Goal: Information Seeking & Learning: Learn about a topic

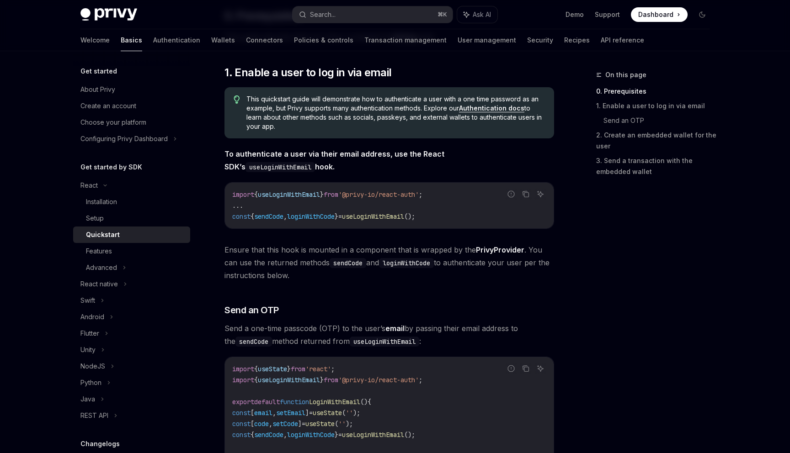
scroll to position [161, 0]
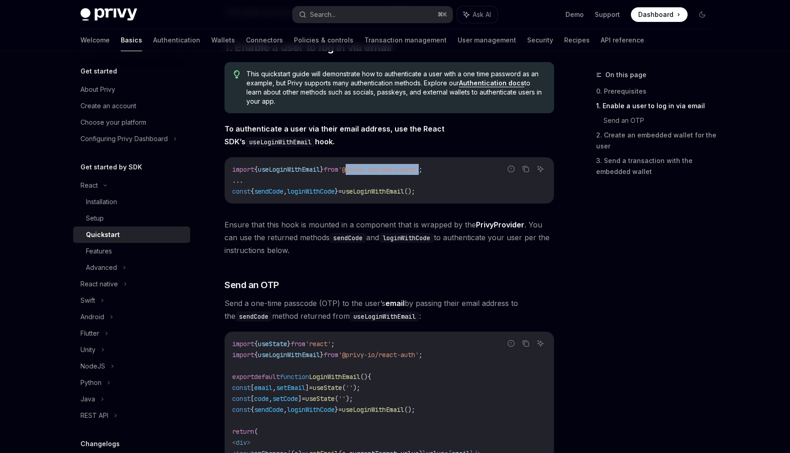
drag, startPoint x: 359, startPoint y: 170, endPoint x: 434, endPoint y: 170, distance: 75.4
click at [419, 170] on span "'@privy-io/react-auth'" at bounding box center [378, 169] width 80 height 8
copy span "@privy-io/react-auth"
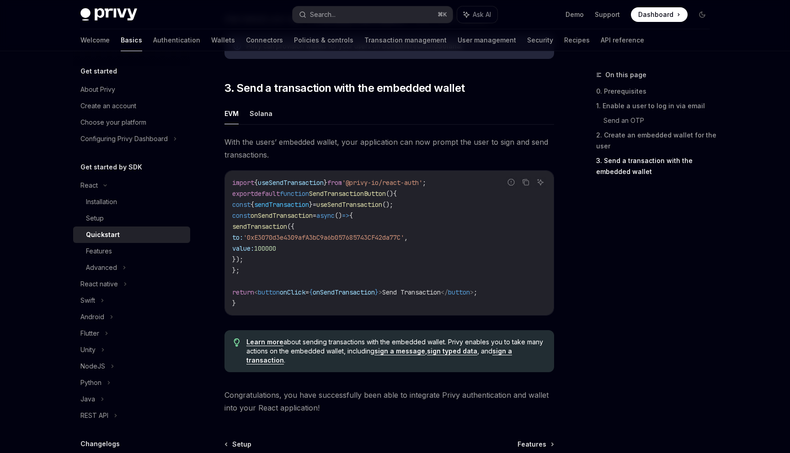
scroll to position [872, 0]
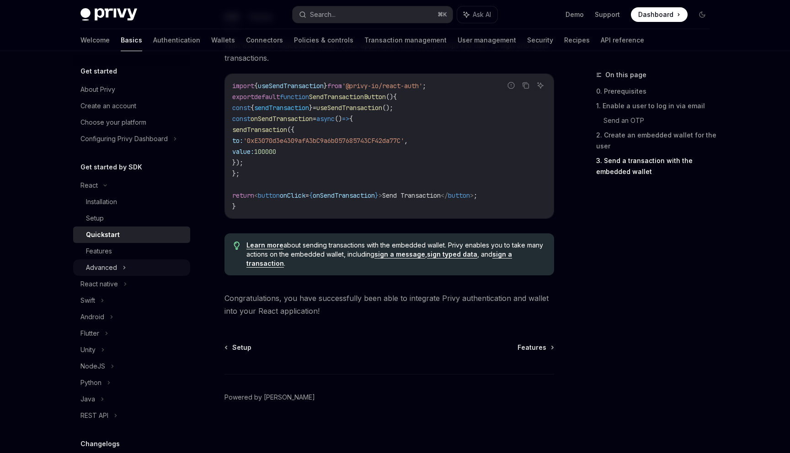
click at [109, 268] on div "Advanced" at bounding box center [101, 267] width 31 height 11
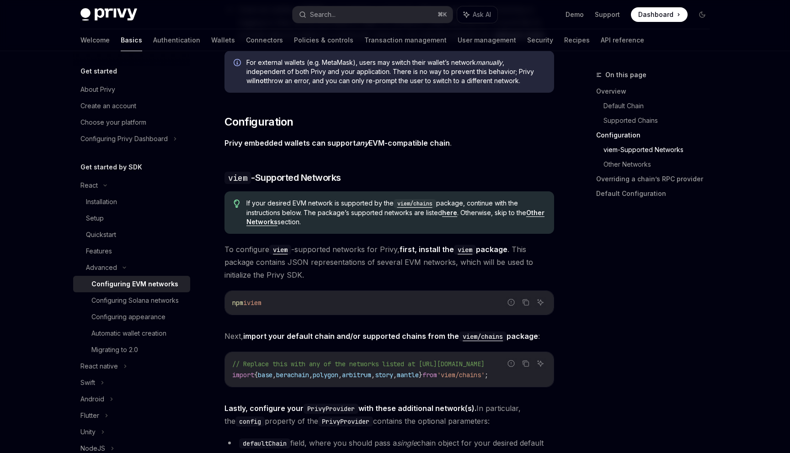
scroll to position [1116, 0]
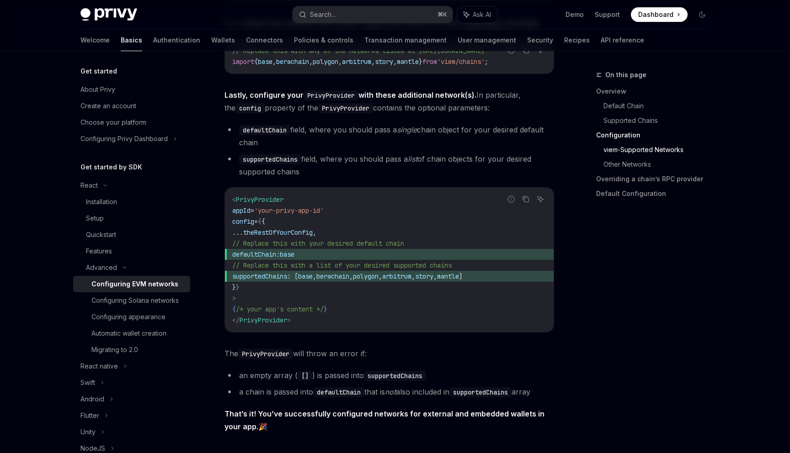
click at [270, 202] on span "PrivyProvider" at bounding box center [260, 200] width 48 height 8
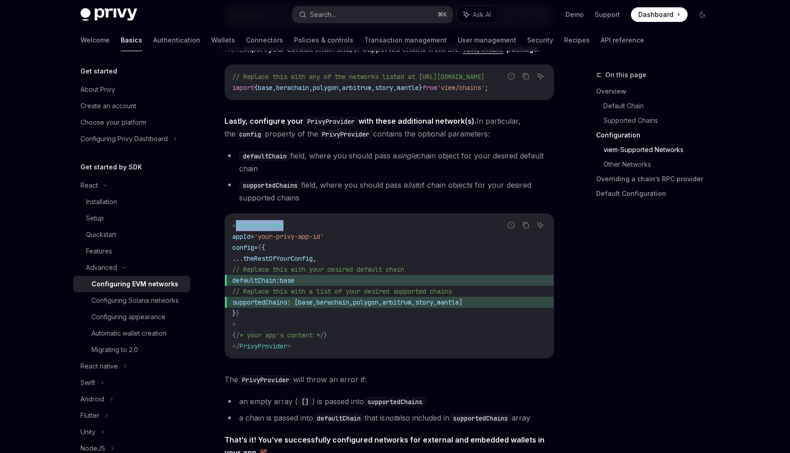
scroll to position [1081, 0]
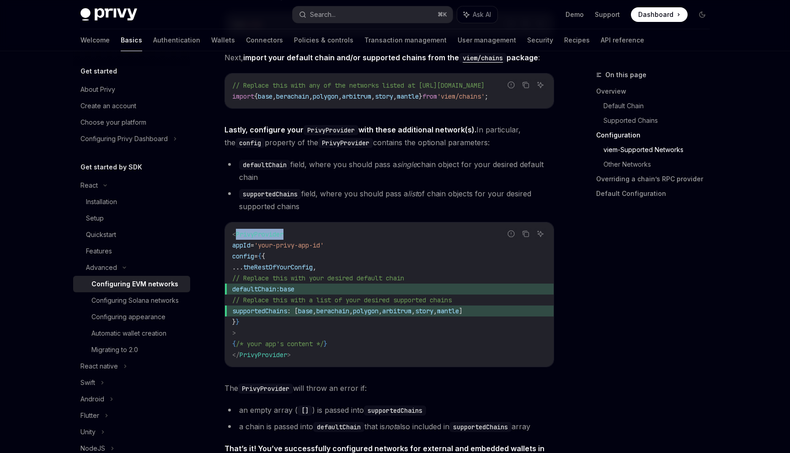
copy span "PrivyProvider"
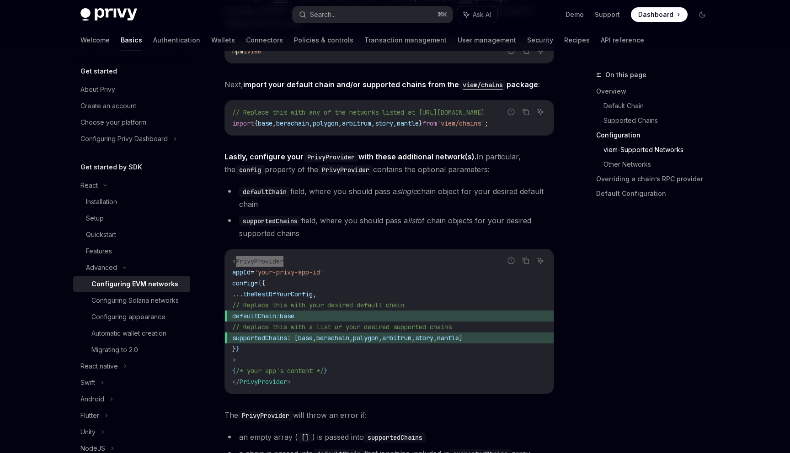
scroll to position [1057, 0]
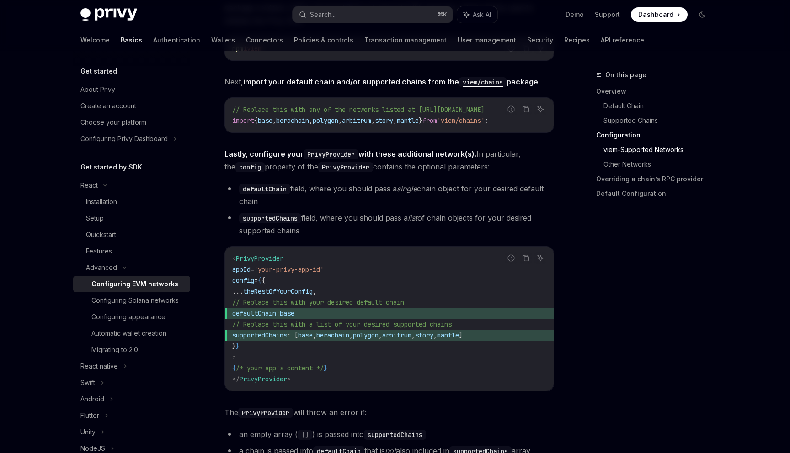
click at [322, 268] on span "'your-privy-app-id'" at bounding box center [288, 270] width 69 height 8
click at [250, 274] on span "appId" at bounding box center [241, 270] width 18 height 8
copy span "appId"
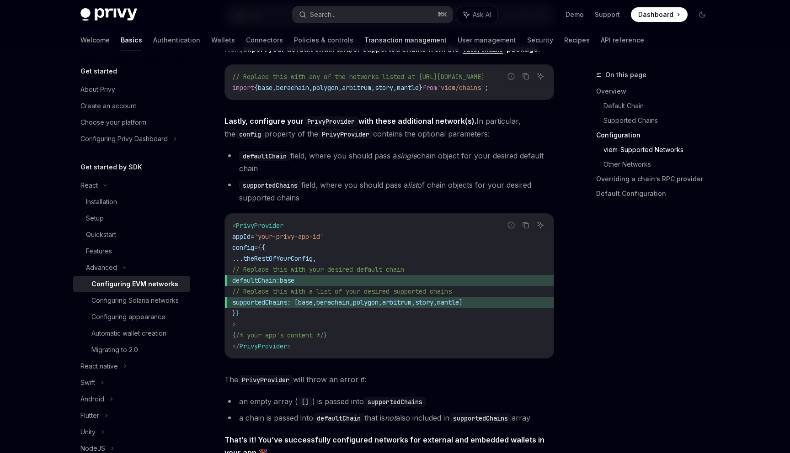
scroll to position [1091, 0]
click at [362, 250] on code "< PrivyProvider appId = 'your-privy-app-id' config = { { ... theRestOfYourConfi…" at bounding box center [389, 285] width 314 height 132
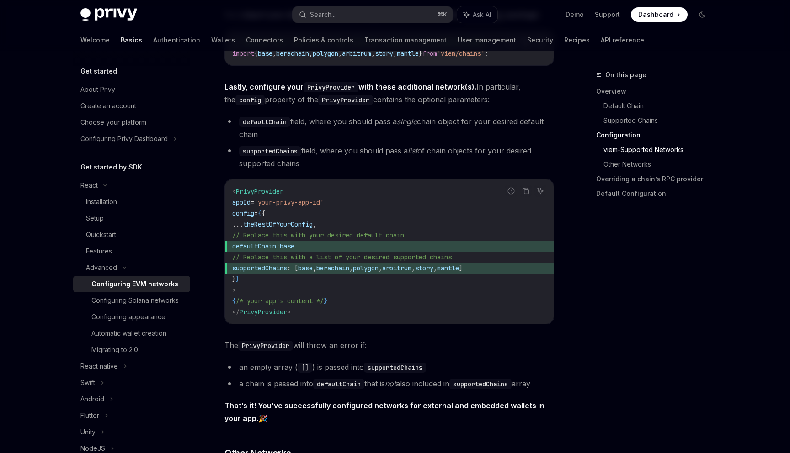
scroll to position [1130, 0]
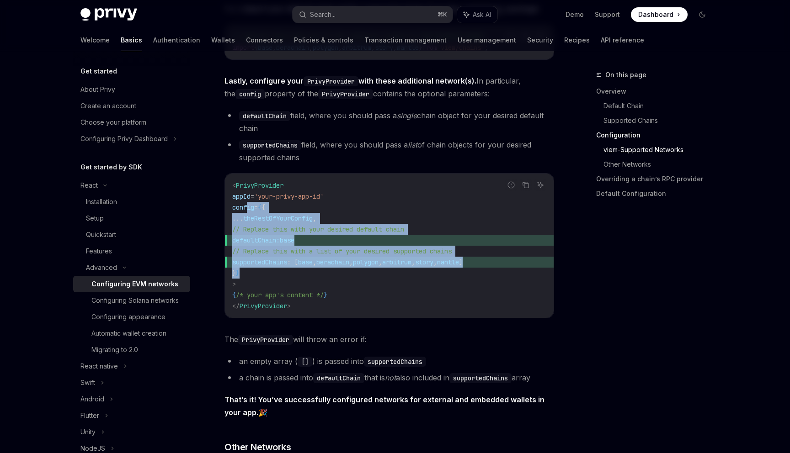
drag, startPoint x: 262, startPoint y: 276, endPoint x: 248, endPoint y: 212, distance: 66.3
click at [248, 212] on code "< PrivyProvider appId = 'your-privy-app-id' config = { { ... theRestOfYourConfi…" at bounding box center [389, 246] width 314 height 132
copy code "config = { { ... theRestOfYourConfig , // Replace this with your desired defaul…"
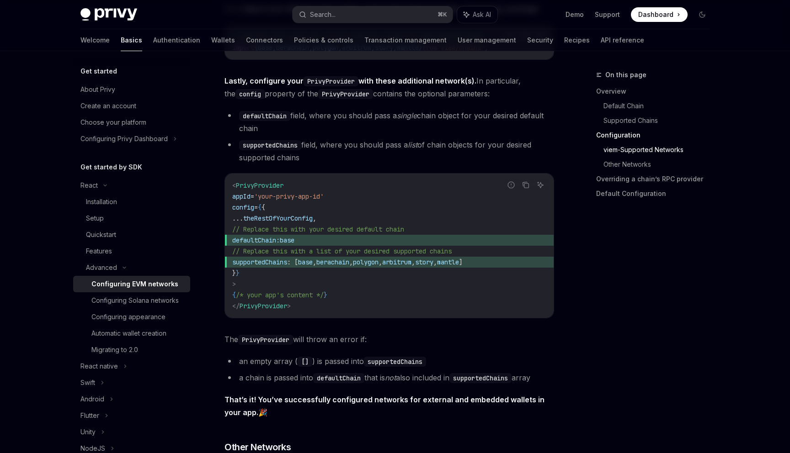
click at [283, 283] on code "< PrivyProvider appId = 'your-privy-app-id' config = { { ... theRestOfYourConfi…" at bounding box center [389, 246] width 314 height 132
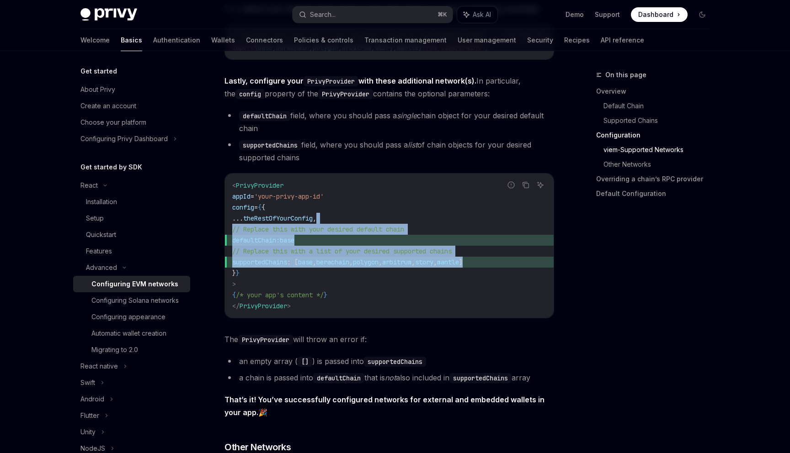
drag, startPoint x: 529, startPoint y: 264, endPoint x: 475, endPoint y: 219, distance: 70.4
click at [475, 218] on code "< PrivyProvider appId = 'your-privy-app-id' config = { { ... theRestOfYourConfi…" at bounding box center [389, 246] width 314 height 132
copy code "// Replace this with your desired default chain defaultChain: base // Replace t…"
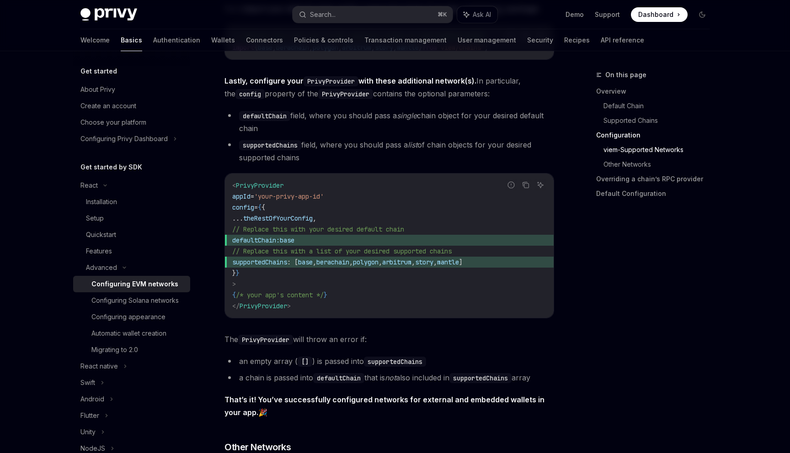
click at [459, 265] on span "mantle" at bounding box center [448, 262] width 22 height 8
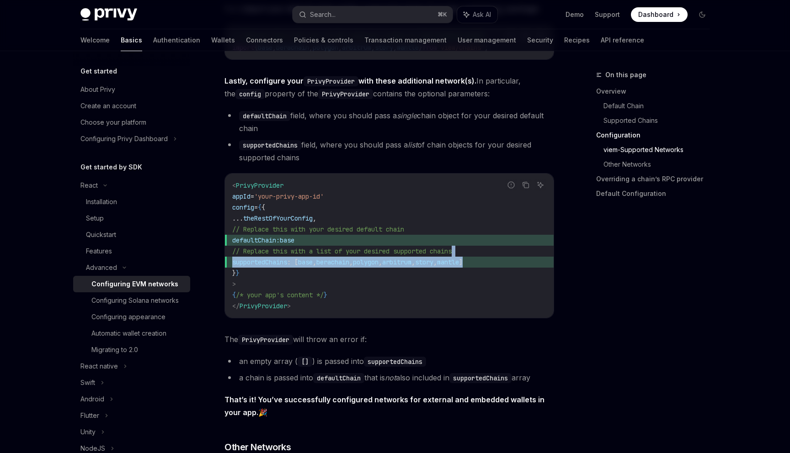
drag, startPoint x: 536, startPoint y: 261, endPoint x: 529, endPoint y: 257, distance: 8.2
click at [529, 257] on code "< PrivyProvider appId = 'your-privy-app-id' config = { { ... theRestOfYourConfi…" at bounding box center [389, 246] width 314 height 132
copy code "supportedChains : [ base , berachain , polygon , arbitrum , story , mantle ]"
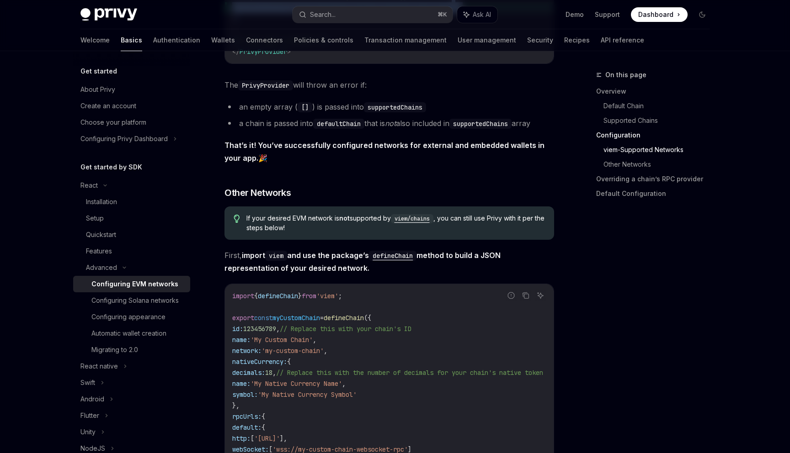
scroll to position [1384, 0]
click at [293, 299] on span "defineChain" at bounding box center [278, 297] width 40 height 8
copy span "defineChain"
click at [293, 299] on span "defineChain" at bounding box center [278, 297] width 40 height 8
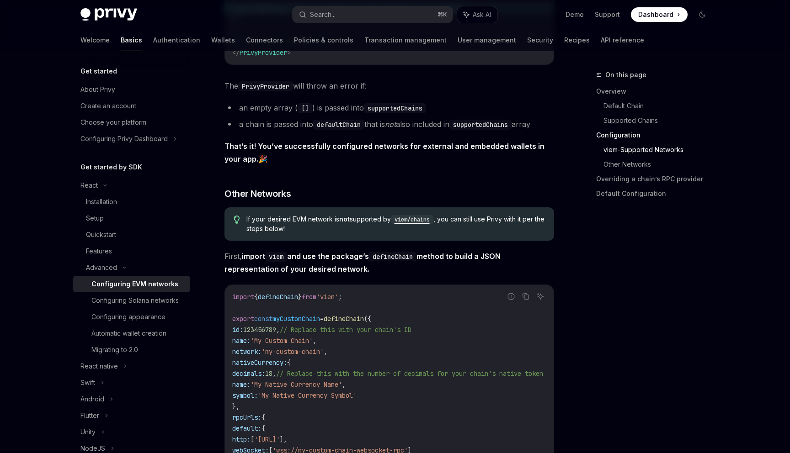
click at [293, 299] on span "defineChain" at bounding box center [278, 297] width 40 height 8
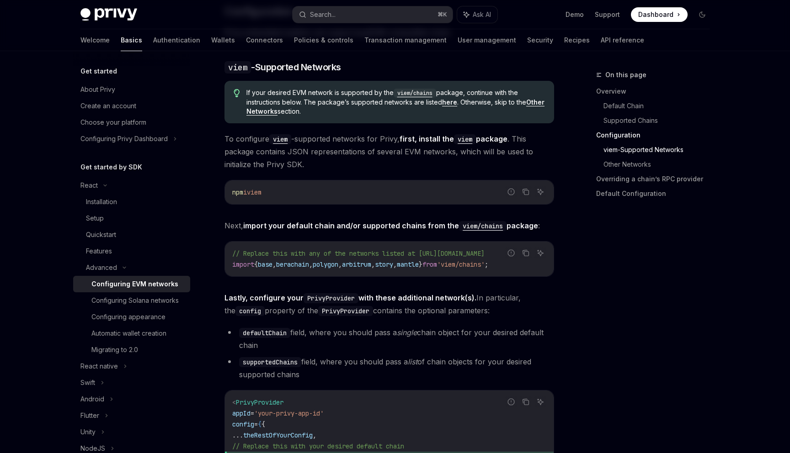
scroll to position [901, 0]
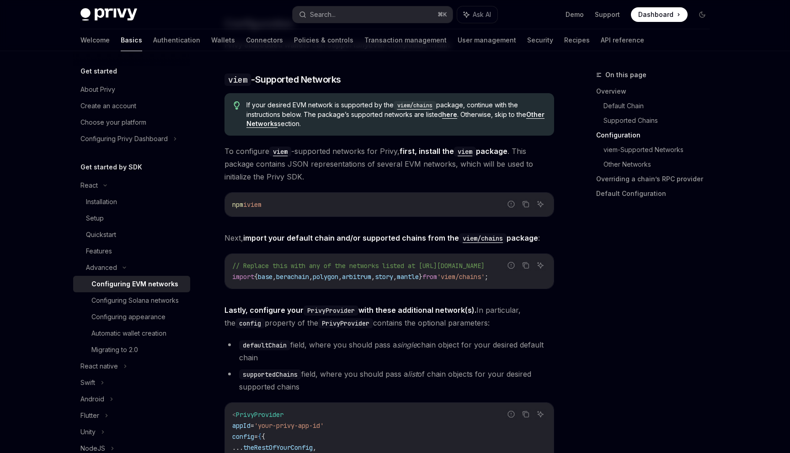
click at [371, 275] on span "arbitrum" at bounding box center [356, 277] width 29 height 8
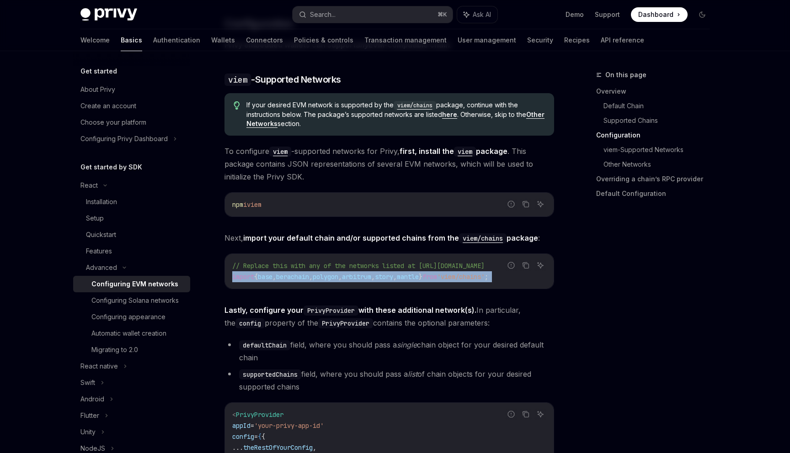
click at [371, 275] on span "arbitrum" at bounding box center [356, 277] width 29 height 8
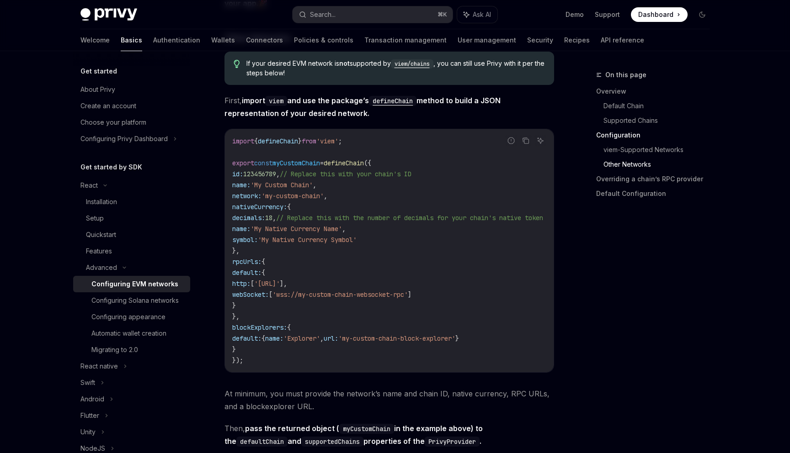
scroll to position [1538, 0]
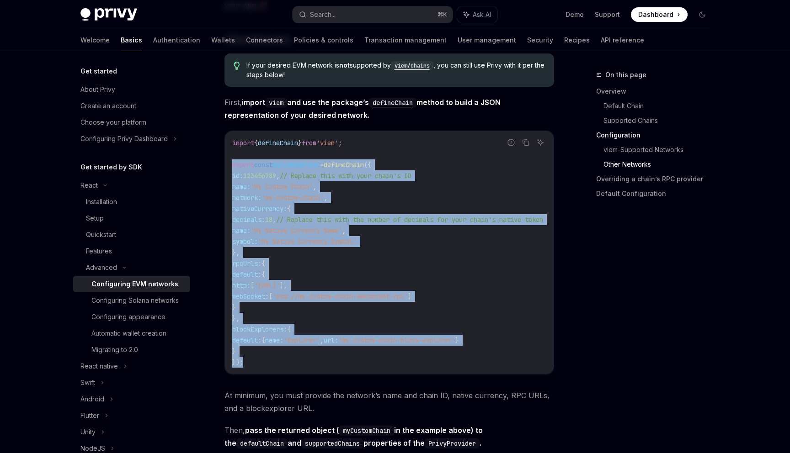
drag, startPoint x: 233, startPoint y: 168, endPoint x: 264, endPoint y: 360, distance: 194.8
click at [264, 360] on code "import { defineChain } from 'viem' ; export const myCustomChain = defineChain (…" at bounding box center [398, 253] width 333 height 230
copy code "export const myCustomChain = defineChain ({ id: 123456789 , // Replace this wit…"
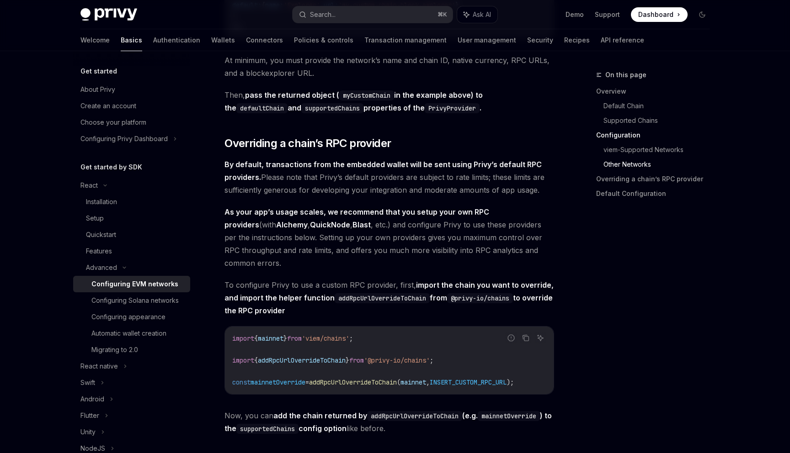
scroll to position [1940, 0]
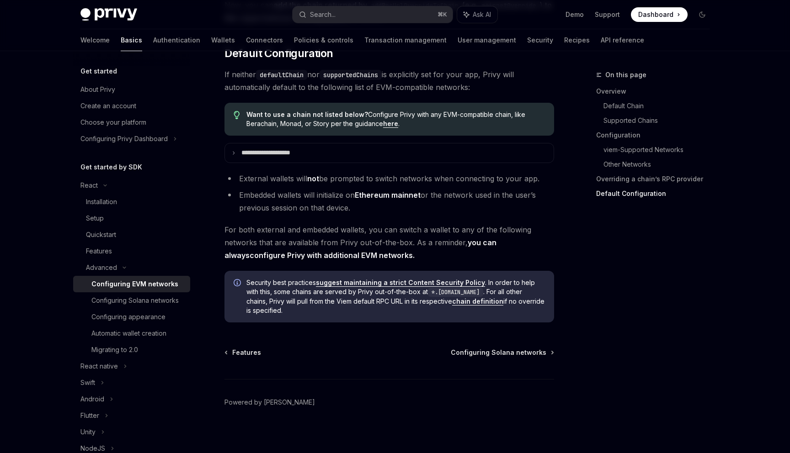
scroll to position [2298, 0]
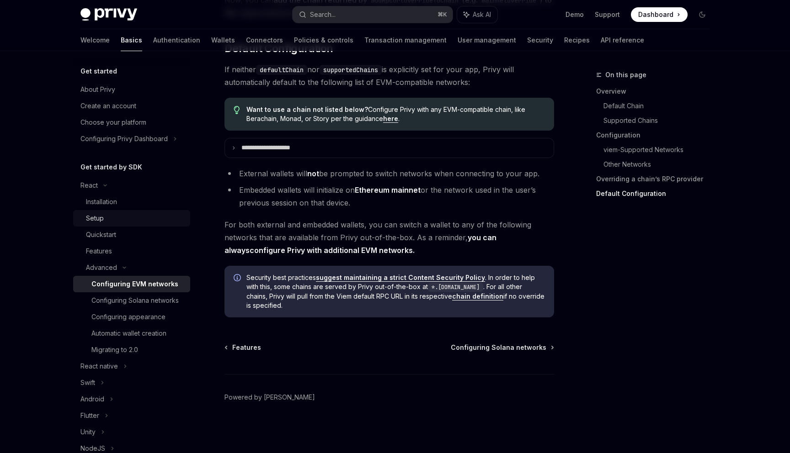
click at [99, 222] on div "Setup" at bounding box center [95, 218] width 18 height 11
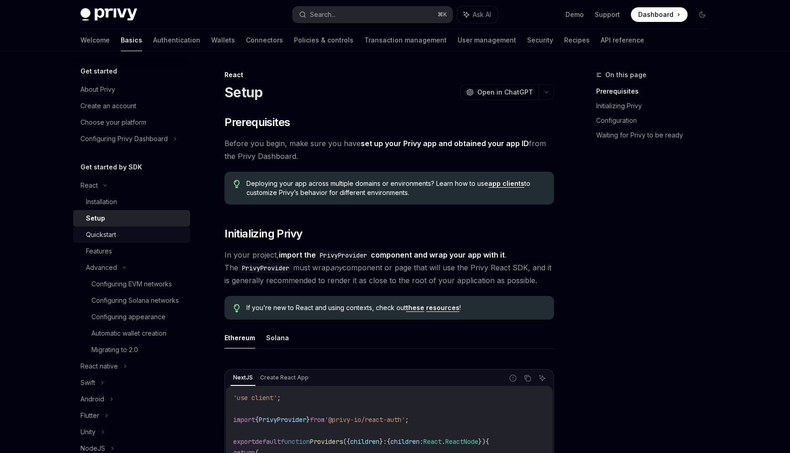
click at [100, 235] on div "Quickstart" at bounding box center [101, 234] width 30 height 11
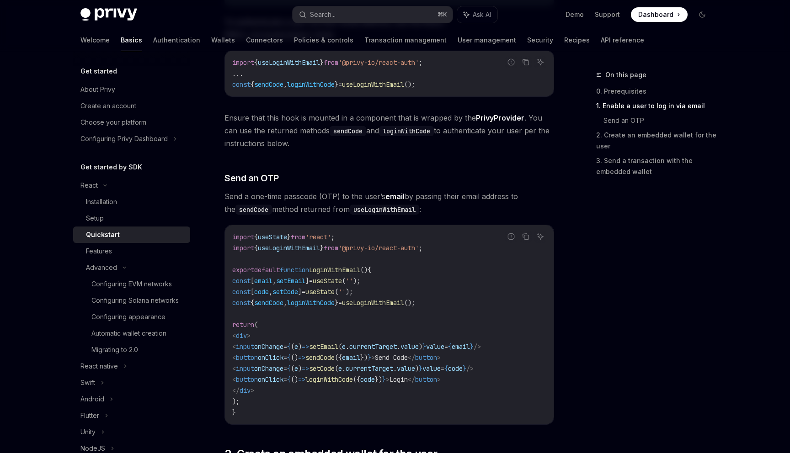
scroll to position [315, 0]
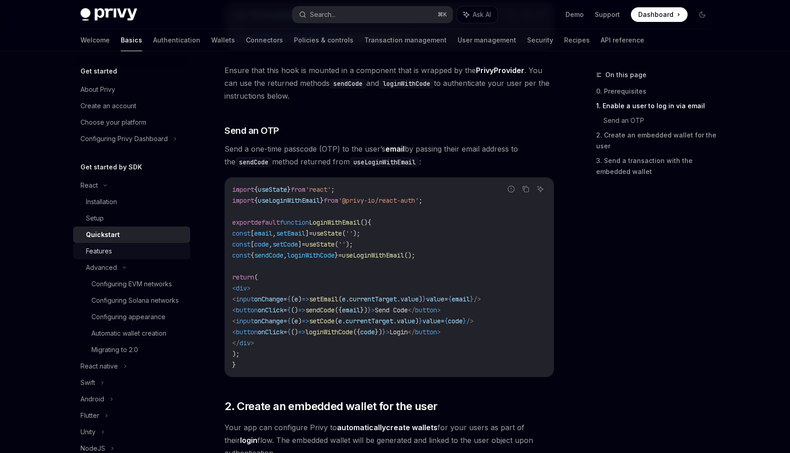
click at [120, 256] on div "Features" at bounding box center [135, 251] width 99 height 11
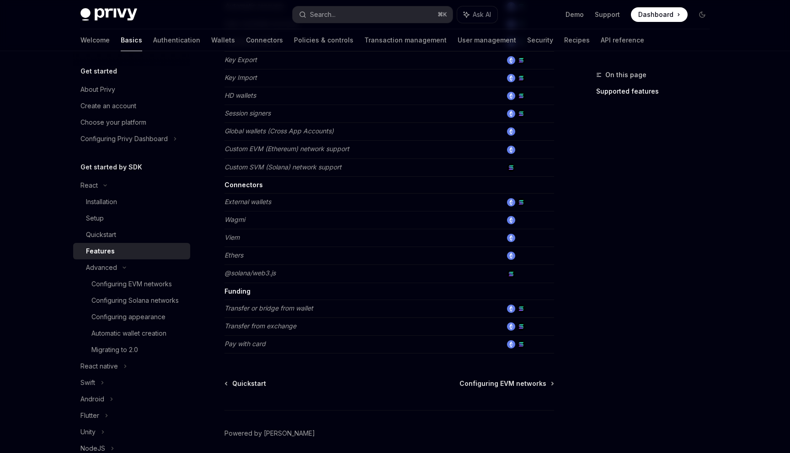
scroll to position [485, 0]
click at [494, 385] on span "Configuring EVM networks" at bounding box center [502, 381] width 87 height 9
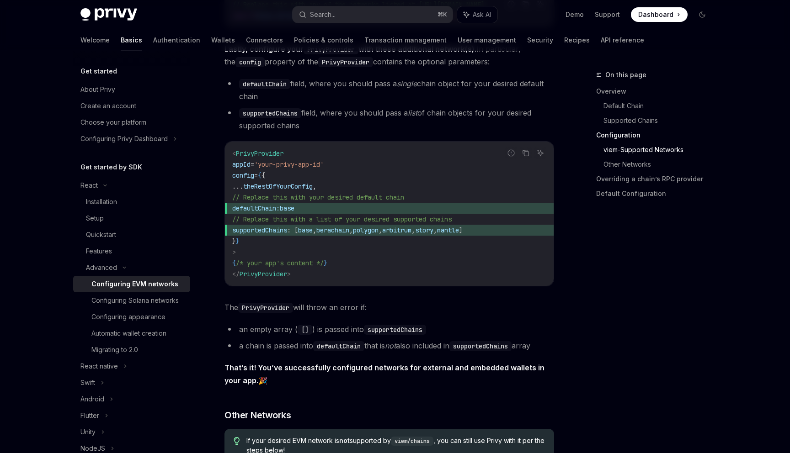
scroll to position [1178, 0]
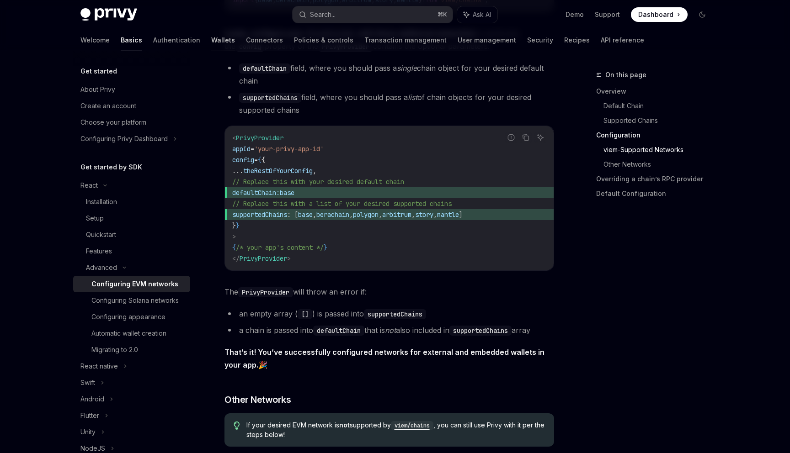
click at [211, 42] on link "Wallets" at bounding box center [223, 40] width 24 height 22
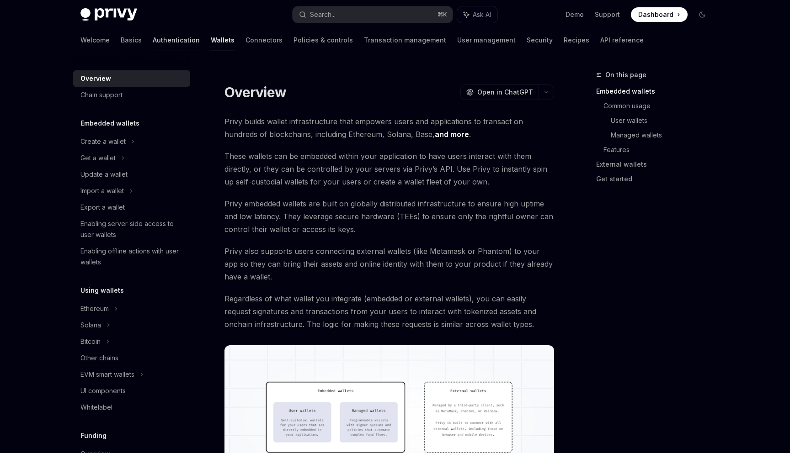
click at [153, 38] on link "Authentication" at bounding box center [176, 40] width 47 height 22
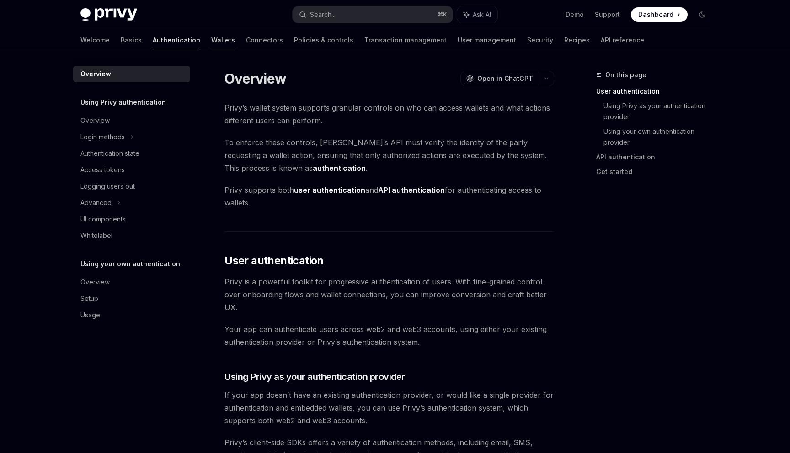
click at [211, 45] on link "Wallets" at bounding box center [223, 40] width 24 height 22
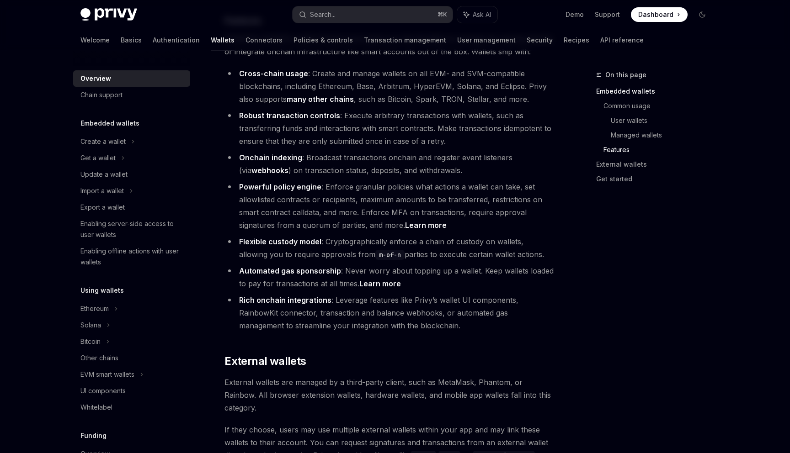
scroll to position [1366, 0]
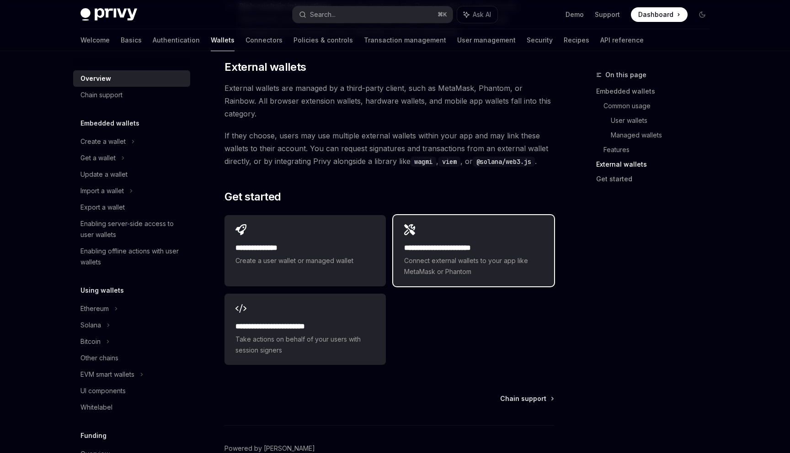
click at [418, 215] on div "**********" at bounding box center [473, 250] width 161 height 71
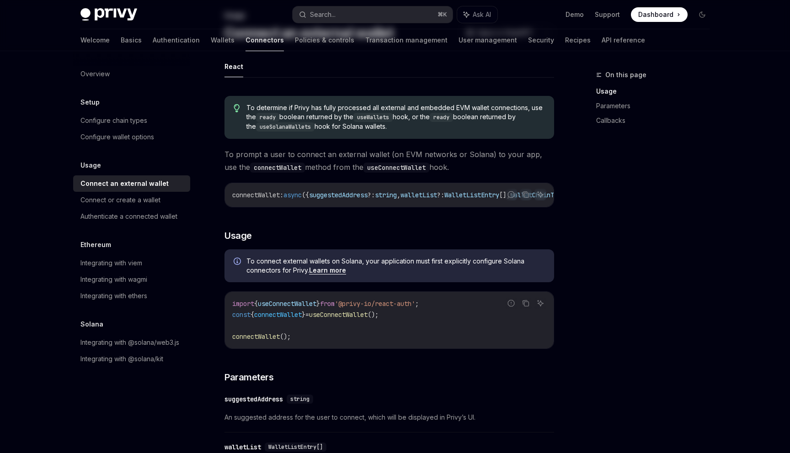
scroll to position [61, 0]
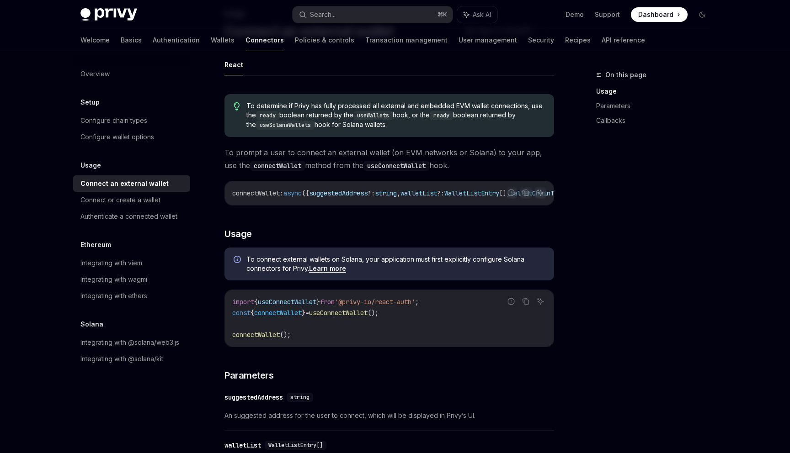
click at [354, 306] on span "'@privy-io/react-auth'" at bounding box center [375, 302] width 80 height 8
copy code "import { useConnectWallet } from '@privy-io/react-auth' ;"
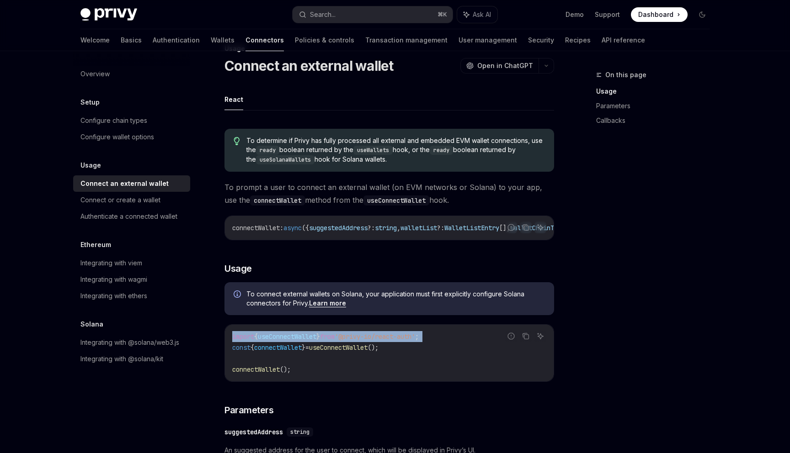
scroll to position [0, 0]
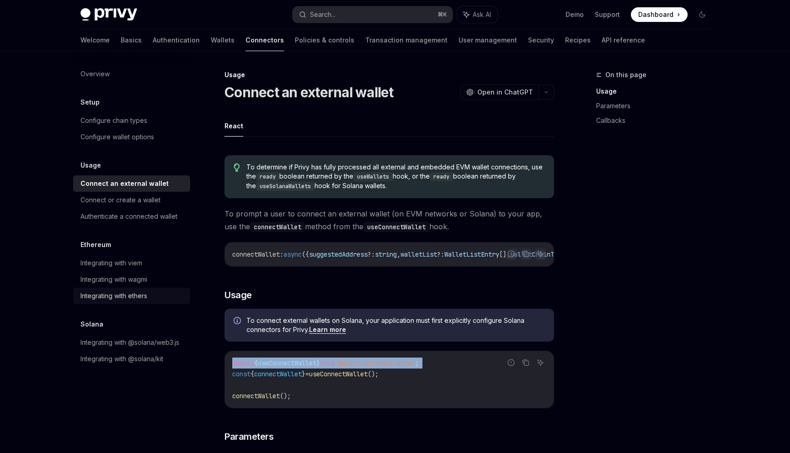
click at [136, 297] on div "Integrating with ethers" at bounding box center [113, 296] width 67 height 11
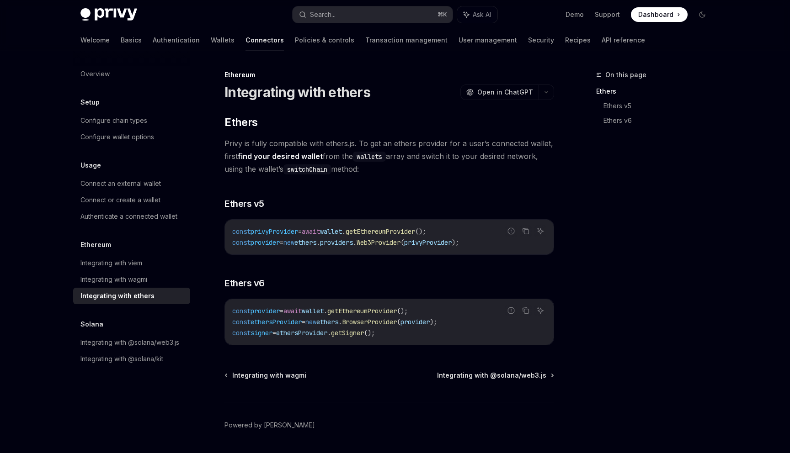
click at [143, 145] on div "Overview Setup Configure chain types Configure wallet options Usage Connect an …" at bounding box center [131, 217] width 117 height 302
click at [133, 133] on div "Configure wallet options" at bounding box center [117, 137] width 74 height 11
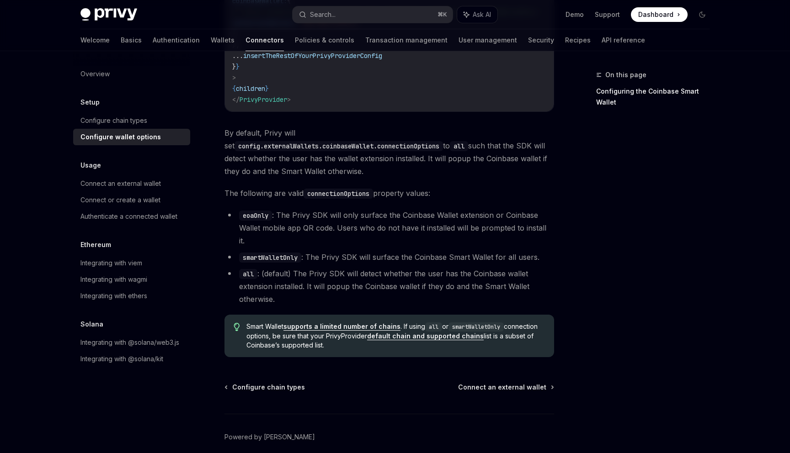
scroll to position [1260, 0]
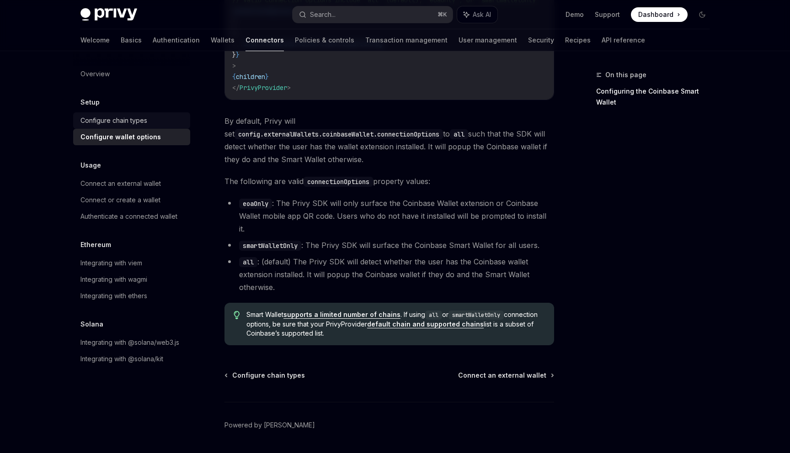
click at [116, 123] on div "Configure chain types" at bounding box center [113, 120] width 67 height 11
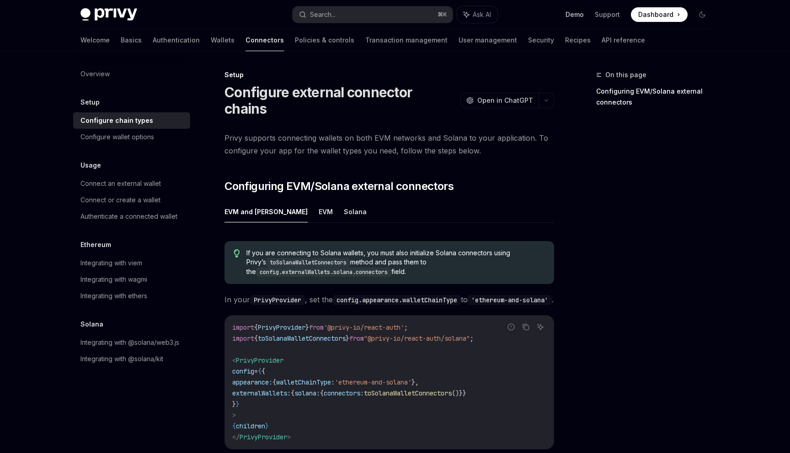
click at [578, 11] on link "Demo" at bounding box center [574, 14] width 18 height 9
click at [121, 290] on link "Integrating with ethers" at bounding box center [131, 296] width 117 height 16
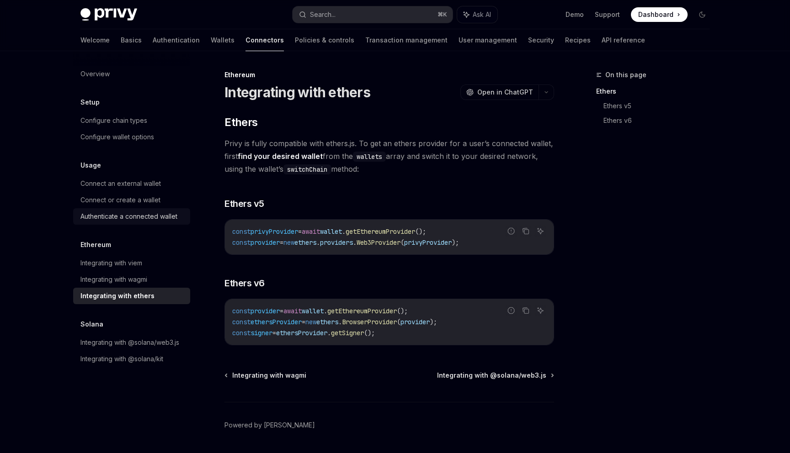
click at [107, 215] on div "Authenticate a connected wallet" at bounding box center [128, 216] width 97 height 11
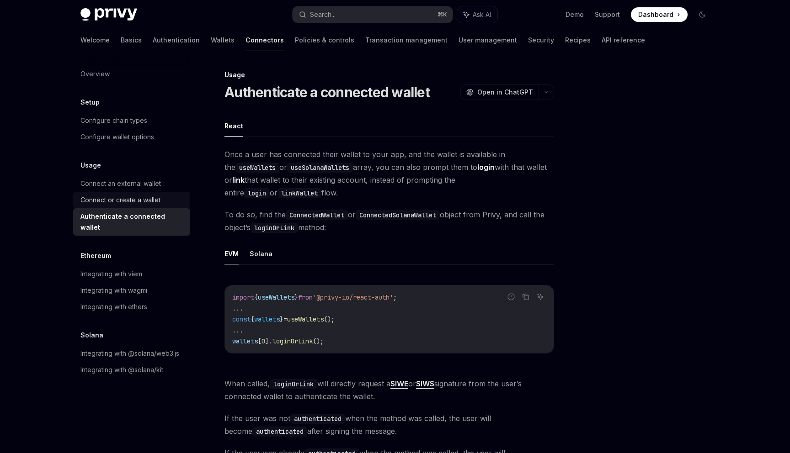
click at [104, 196] on div "Connect or create a wallet" at bounding box center [120, 200] width 80 height 11
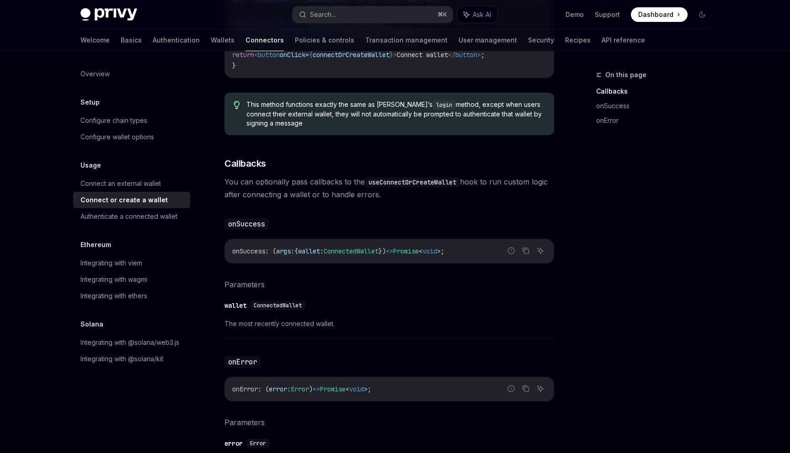
scroll to position [479, 0]
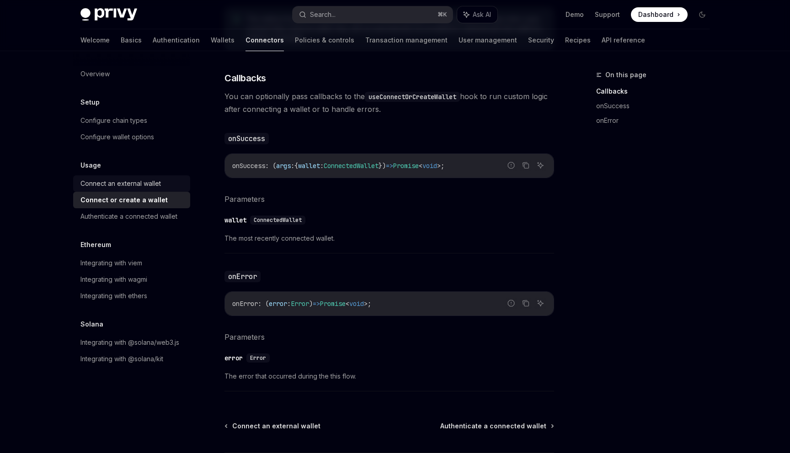
click at [143, 184] on div "Connect an external wallet" at bounding box center [120, 183] width 80 height 11
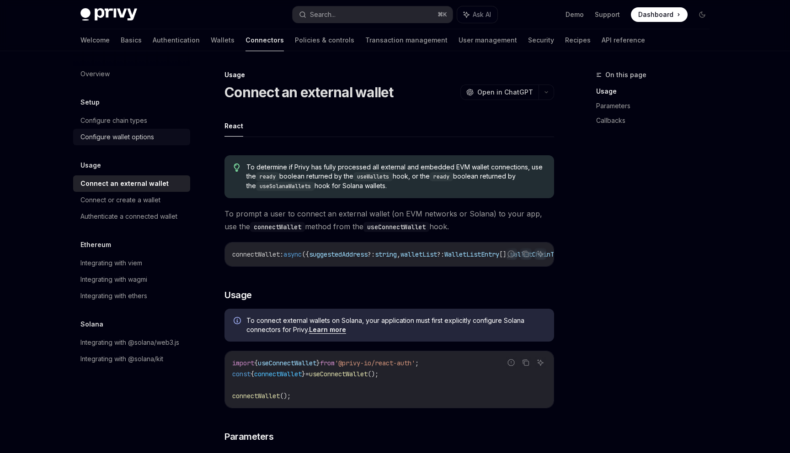
click at [131, 136] on div "Configure wallet options" at bounding box center [117, 137] width 74 height 11
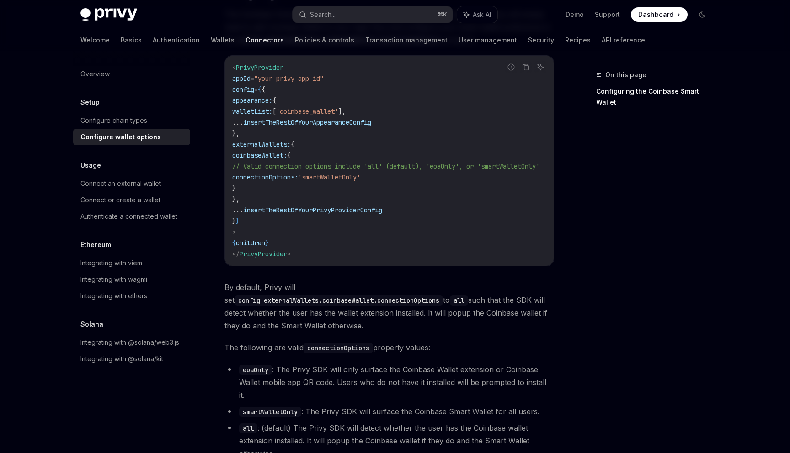
scroll to position [1260, 0]
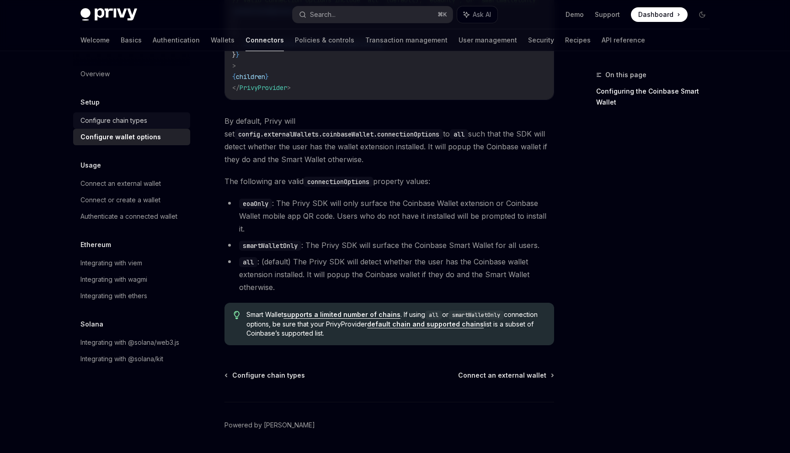
click at [132, 119] on div "Configure chain types" at bounding box center [113, 120] width 67 height 11
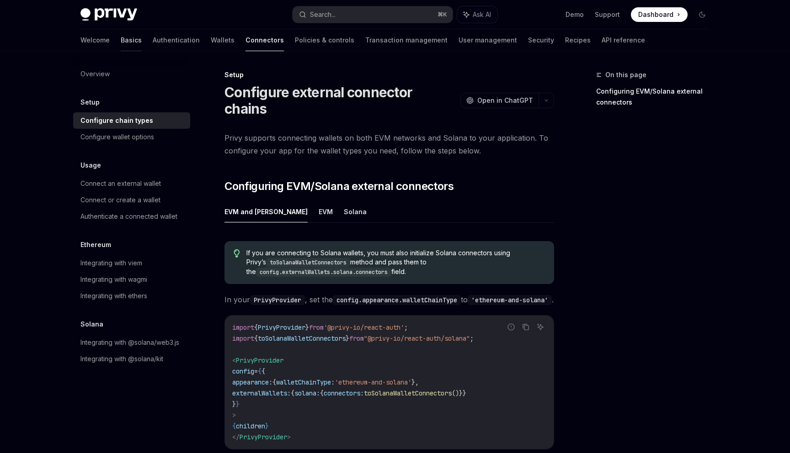
click at [121, 42] on link "Basics" at bounding box center [131, 40] width 21 height 22
type textarea "*"
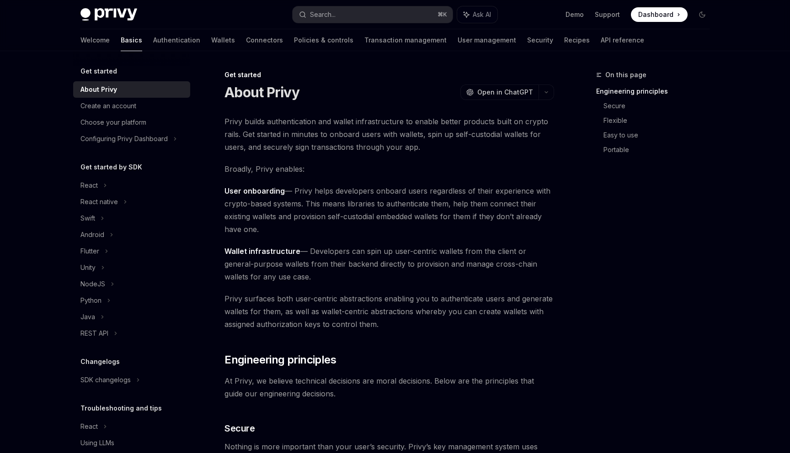
click at [343, 5] on div "Privy Docs home page Search... ⌘ K Ask AI Demo Support Dashboard Dashboard Sear…" at bounding box center [394, 14] width 629 height 29
click at [379, 9] on button "Search... ⌘ K" at bounding box center [372, 14] width 160 height 16
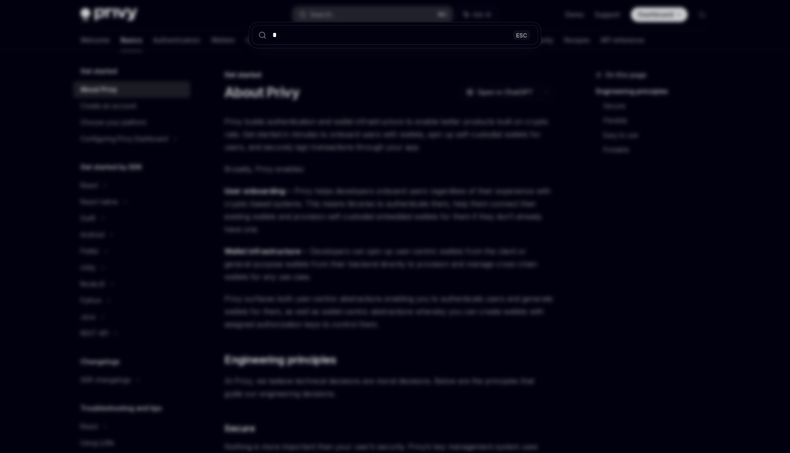
type input "**"
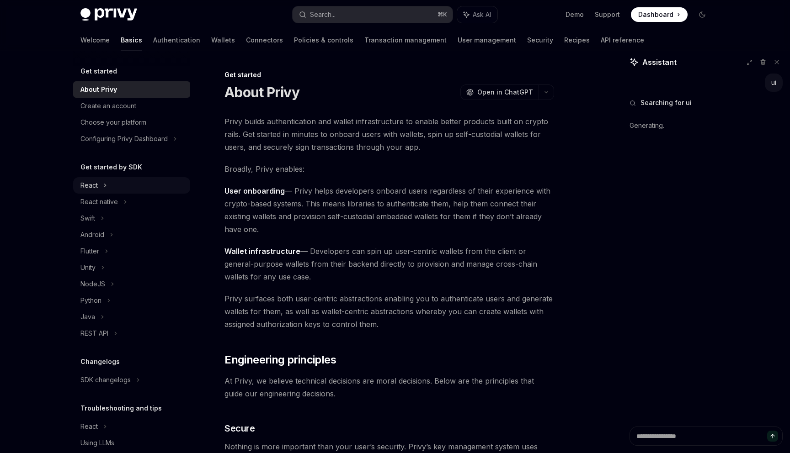
click at [108, 182] on div "React" at bounding box center [131, 185] width 117 height 16
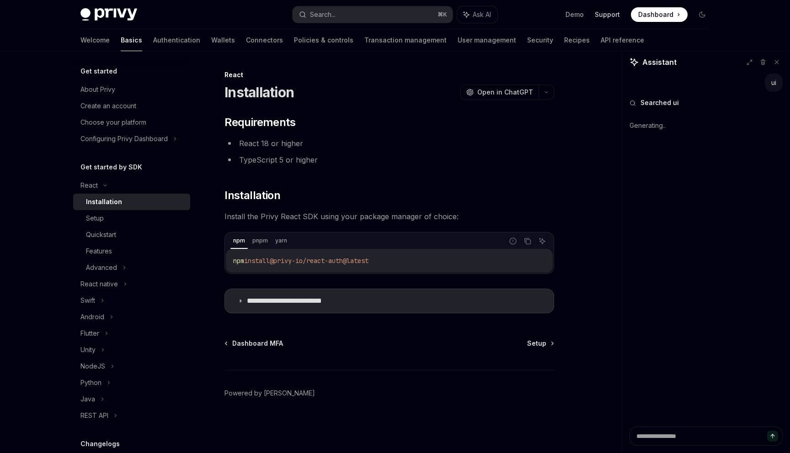
click at [618, 17] on link "Support" at bounding box center [607, 14] width 25 height 9
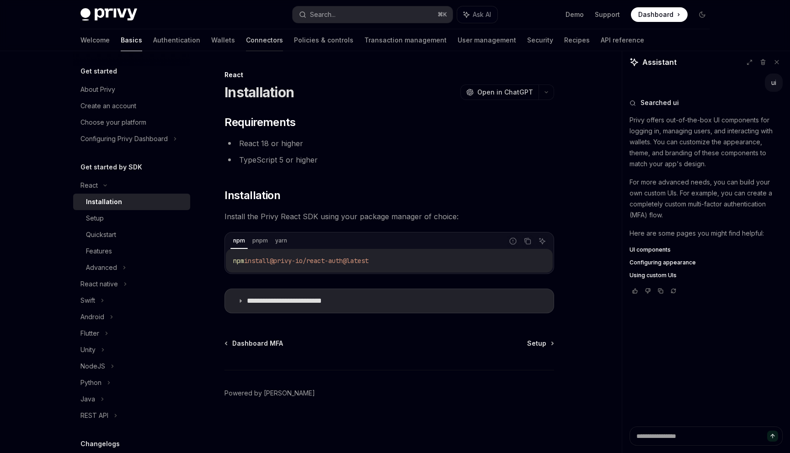
click at [246, 42] on link "Connectors" at bounding box center [264, 40] width 37 height 22
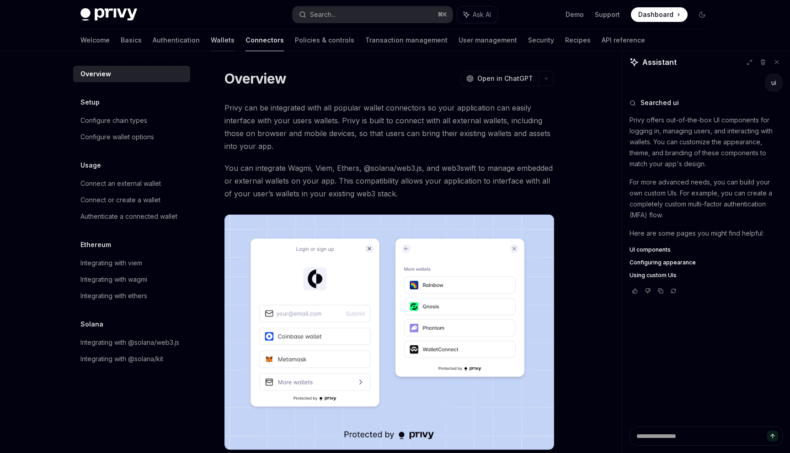
click at [211, 39] on link "Wallets" at bounding box center [223, 40] width 24 height 22
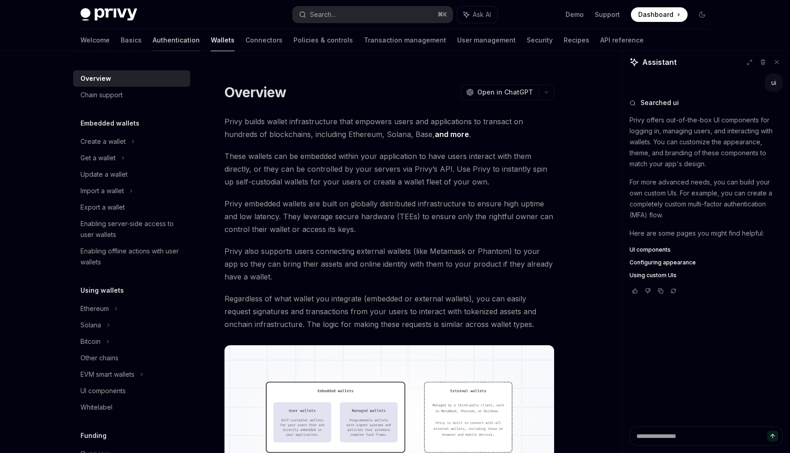
click at [153, 34] on link "Authentication" at bounding box center [176, 40] width 47 height 22
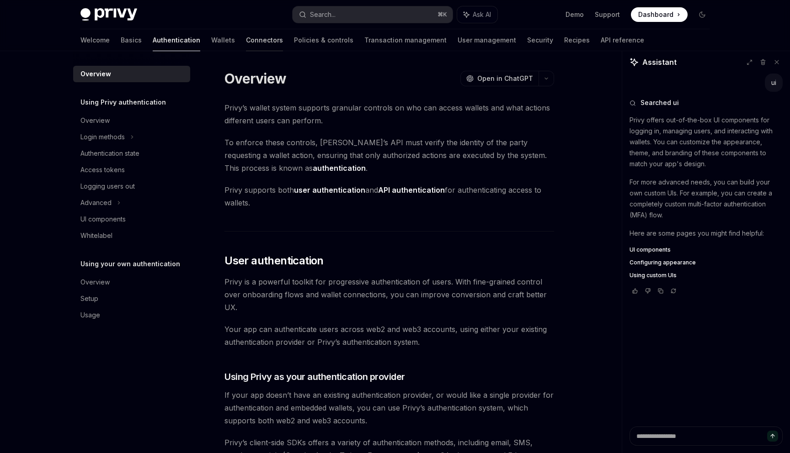
click at [246, 40] on link "Connectors" at bounding box center [264, 40] width 37 height 22
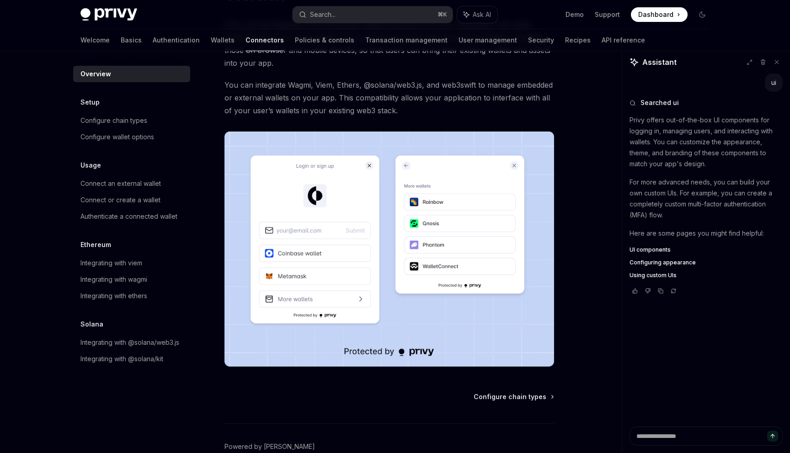
scroll to position [85, 0]
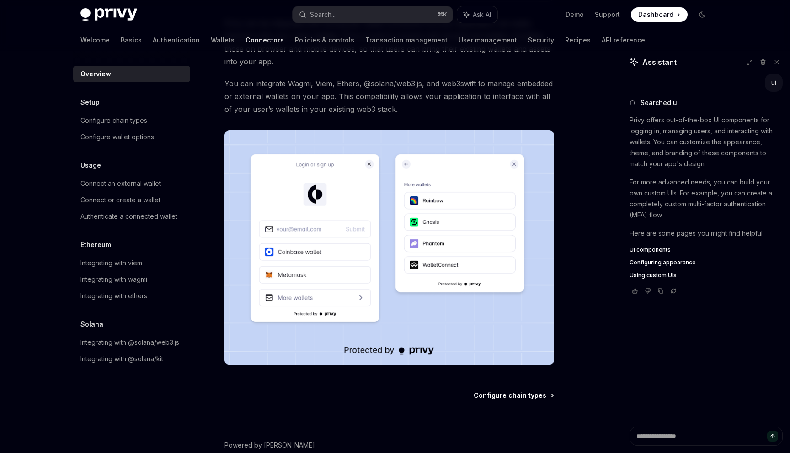
click at [496, 393] on span "Configure chain types" at bounding box center [509, 395] width 73 height 9
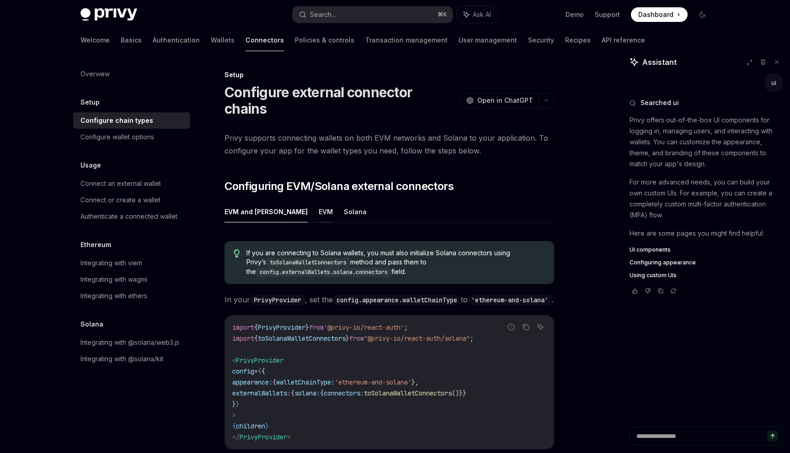
click at [319, 201] on button "EVM" at bounding box center [326, 211] width 14 height 21
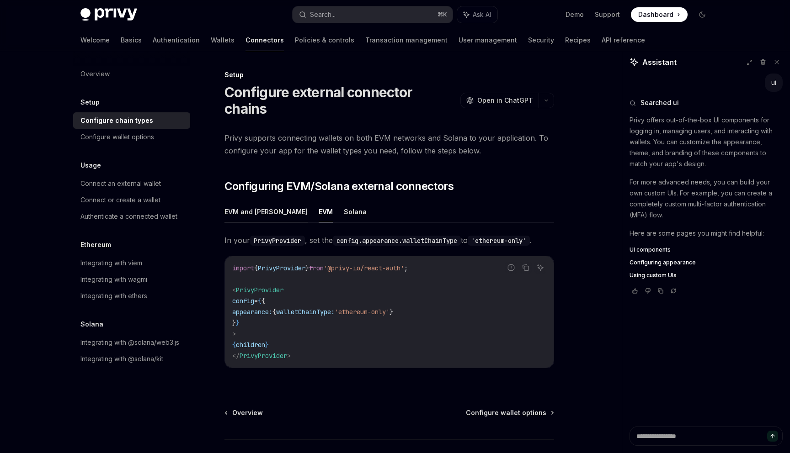
click at [245, 201] on button "EVM and [PERSON_NAME]" at bounding box center [265, 211] width 83 height 21
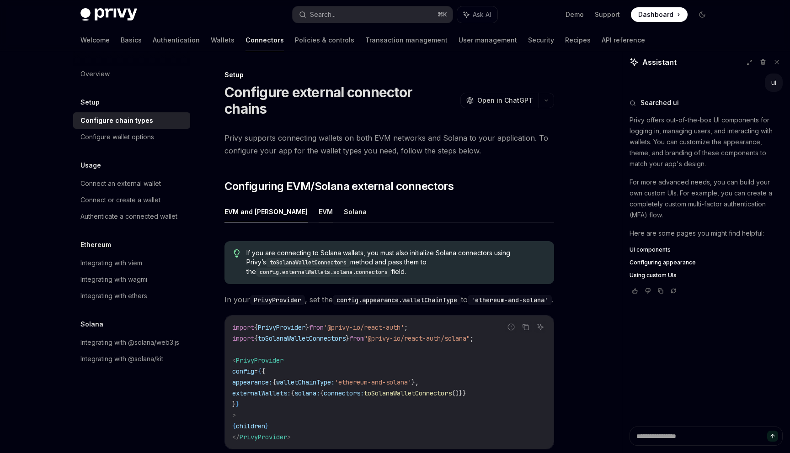
click at [319, 201] on button "EVM" at bounding box center [326, 211] width 14 height 21
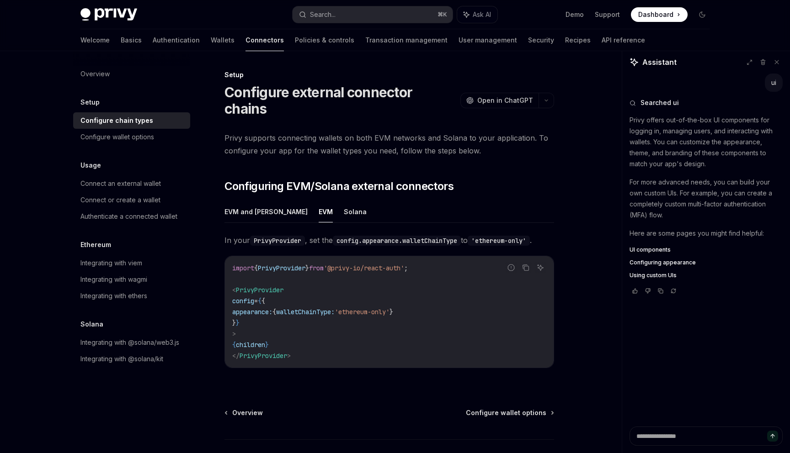
scroll to position [22, 0]
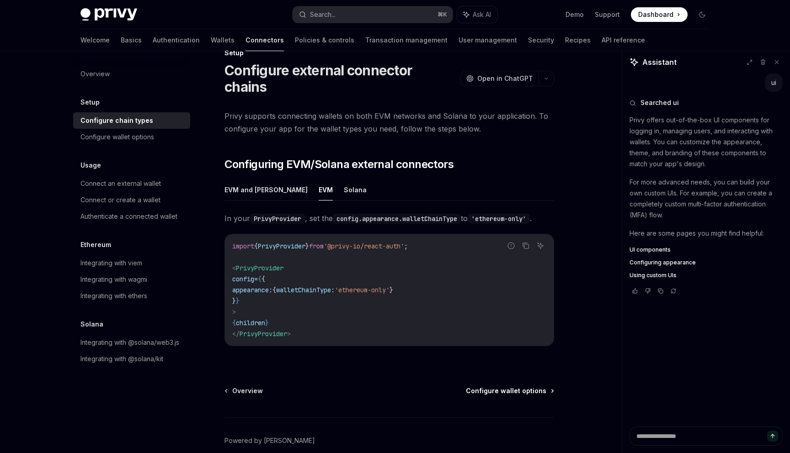
click at [501, 387] on span "Configure wallet options" at bounding box center [506, 391] width 80 height 9
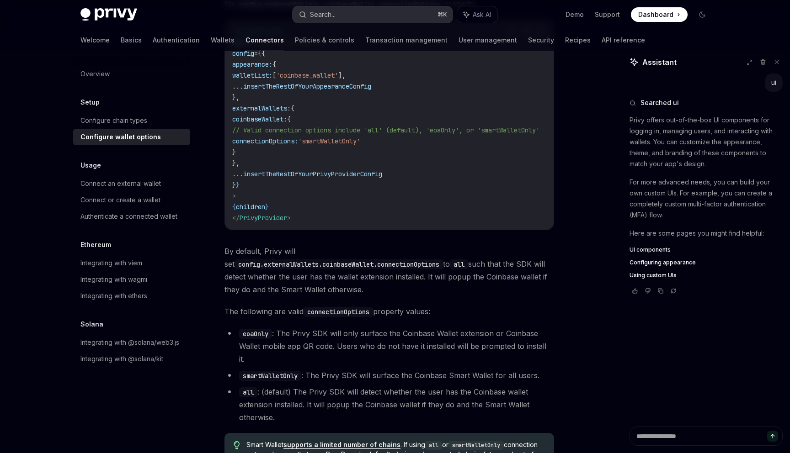
scroll to position [1125, 0]
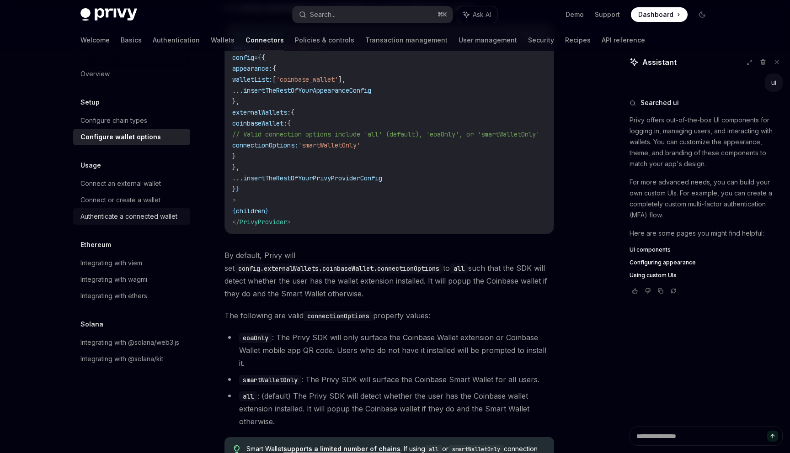
click at [152, 217] on div "Authenticate a connected wallet" at bounding box center [128, 216] width 97 height 11
type textarea "*"
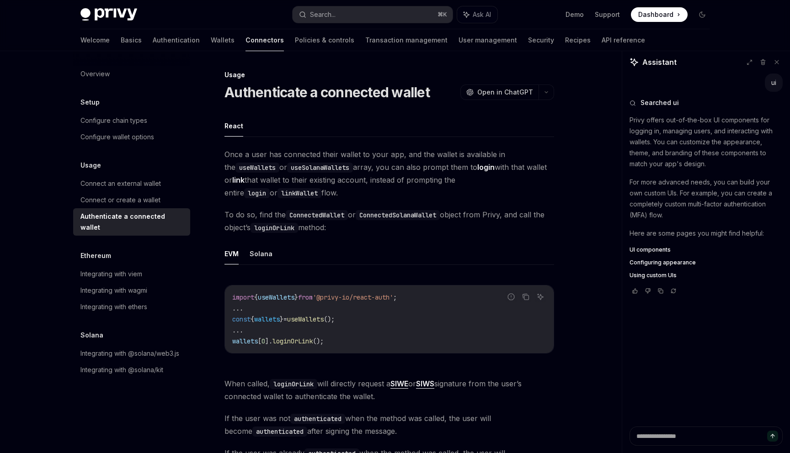
click at [310, 318] on span "useWallets" at bounding box center [305, 319] width 37 height 8
copy code "const { wallets } = useWallets ();"
click at [382, 304] on code "import { useWallets } from '@privy-io/react-auth' ; ... const { wallets } = use…" at bounding box center [389, 319] width 314 height 55
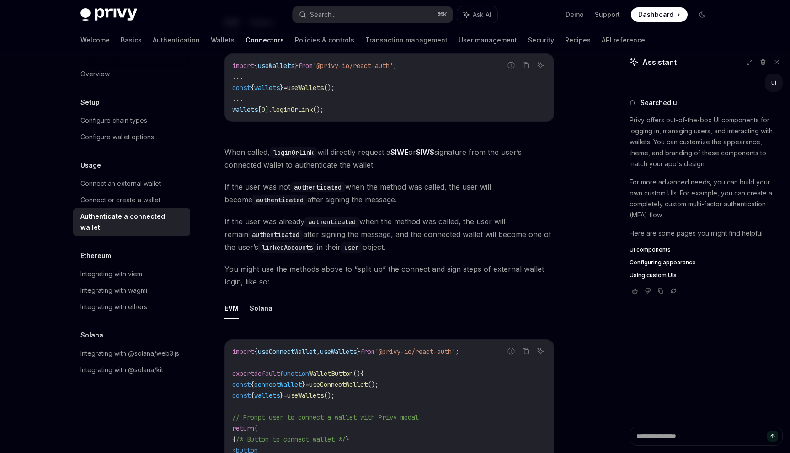
scroll to position [401, 0]
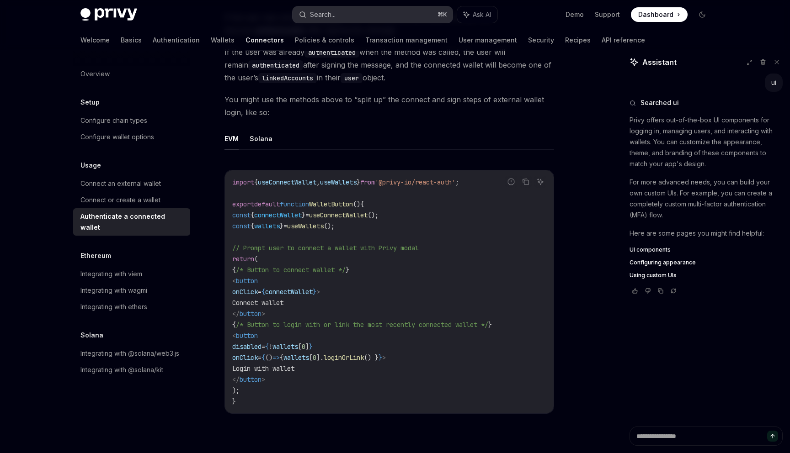
click at [345, 14] on button "Search... ⌘ K" at bounding box center [372, 14] width 160 height 16
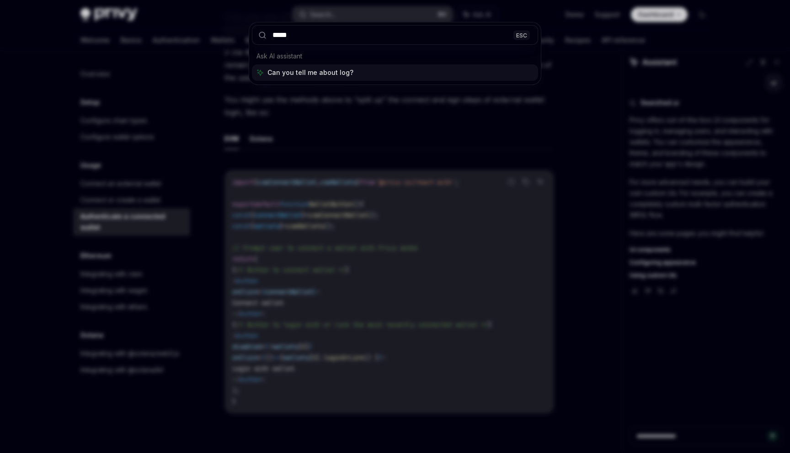
type input "******"
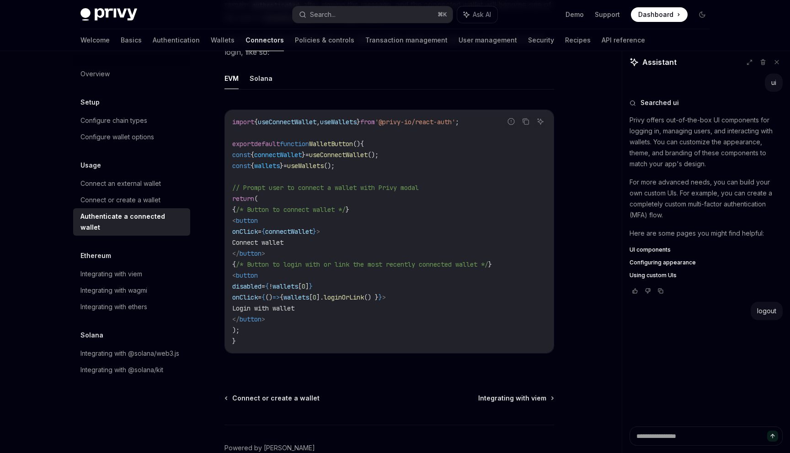
scroll to position [461, 0]
click at [364, 299] on span "loginOrLink" at bounding box center [344, 298] width 40 height 8
click at [147, 182] on div "Connect an external wallet" at bounding box center [120, 183] width 80 height 11
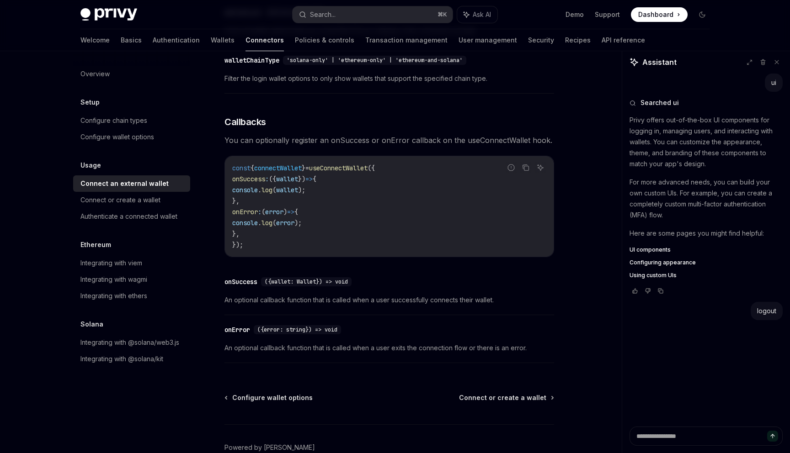
scroll to position [538, 0]
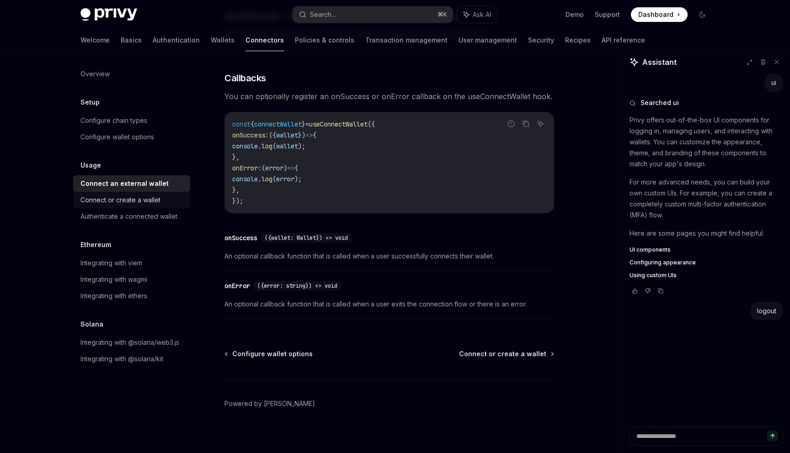
click at [130, 194] on link "Connect or create a wallet" at bounding box center [131, 200] width 117 height 16
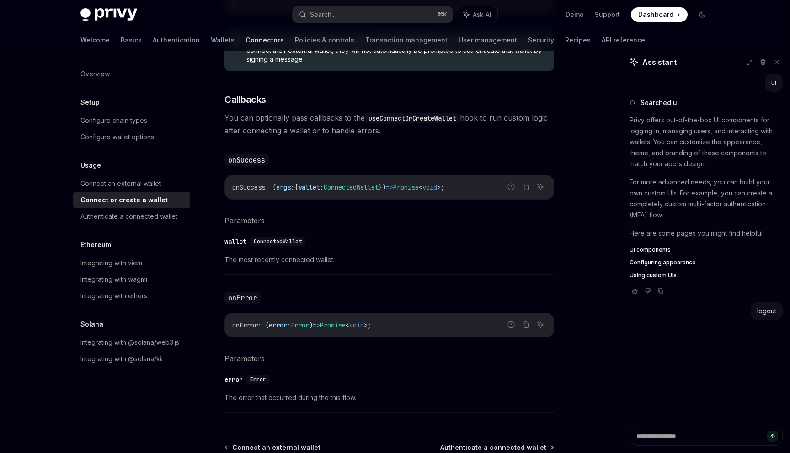
scroll to position [459, 0]
click at [116, 140] on div "Configure wallet options" at bounding box center [117, 137] width 74 height 11
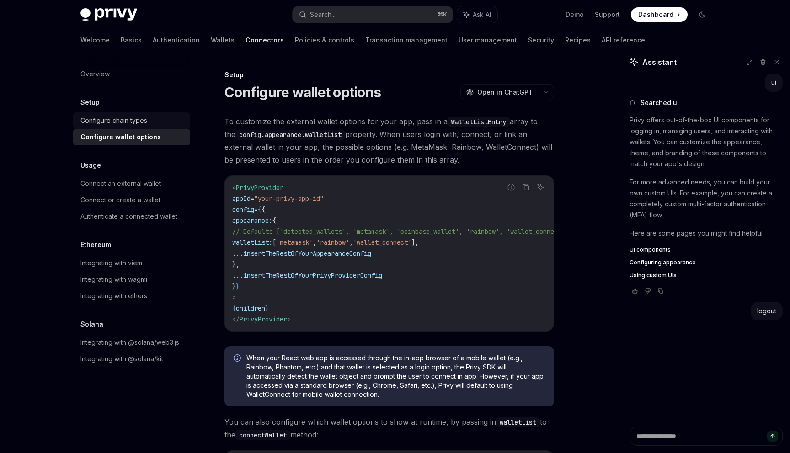
click at [117, 121] on div "Configure chain types" at bounding box center [113, 120] width 67 height 11
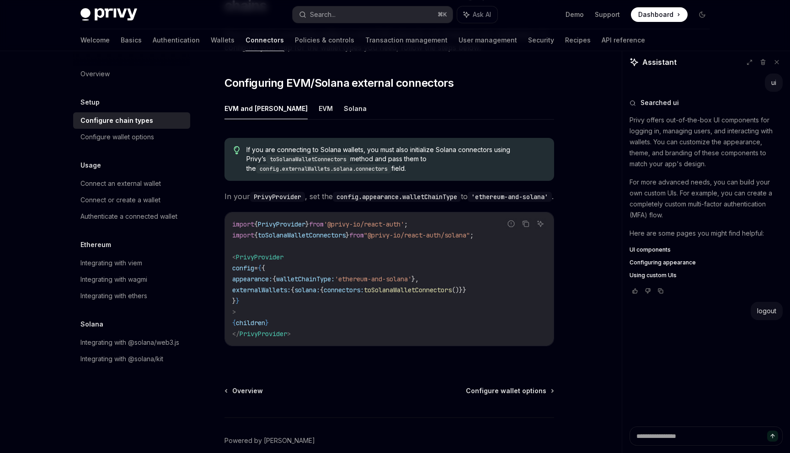
scroll to position [143, 0]
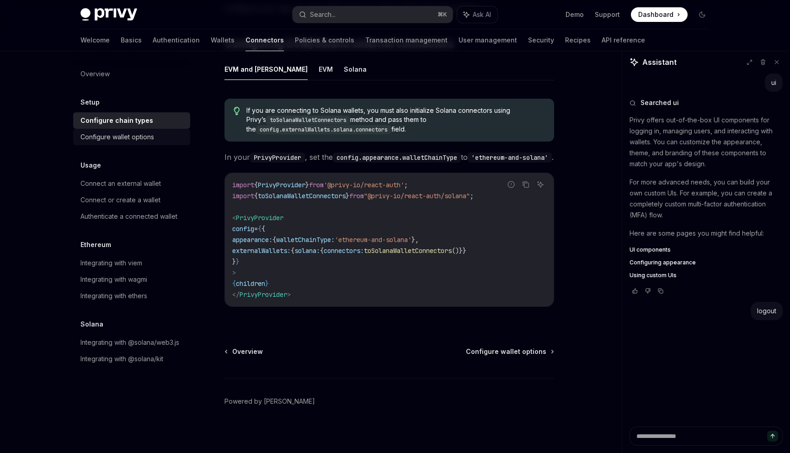
click at [142, 133] on div "Configure wallet options" at bounding box center [117, 137] width 74 height 11
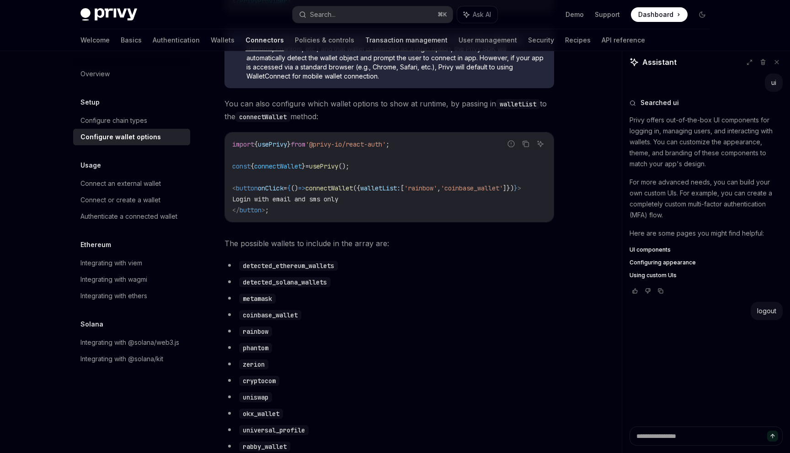
scroll to position [319, 0]
click at [365, 29] on div "Privy Docs home page Search... ⌘ K Ask AI Demo Support Dashboard Dashboard Sear…" at bounding box center [394, 14] width 629 height 29
click at [365, 35] on link "Transaction management" at bounding box center [406, 40] width 82 height 22
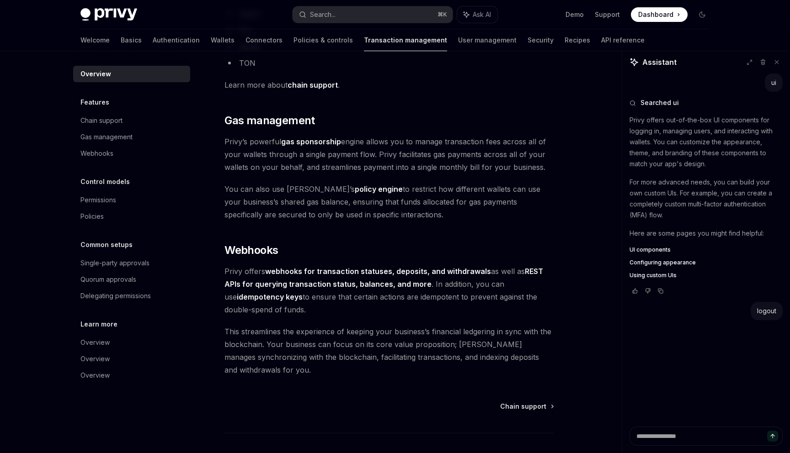
scroll to position [780, 0]
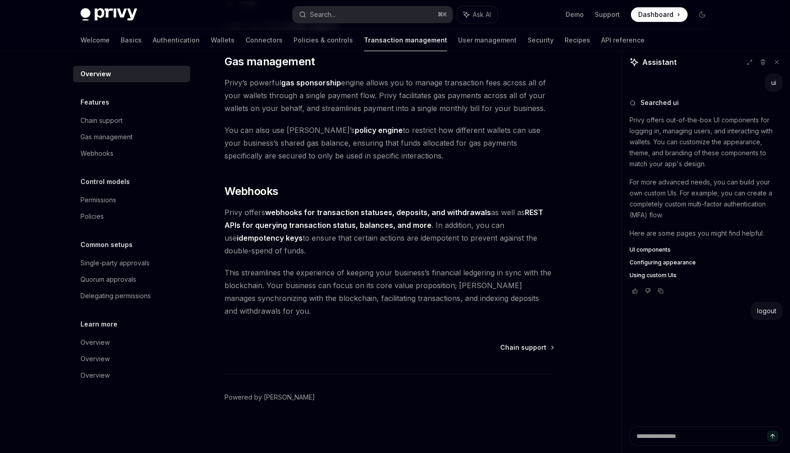
click at [358, 197] on h2 "​ Webhooks" at bounding box center [389, 191] width 330 height 15
click at [245, 44] on link "Connectors" at bounding box center [263, 40] width 37 height 22
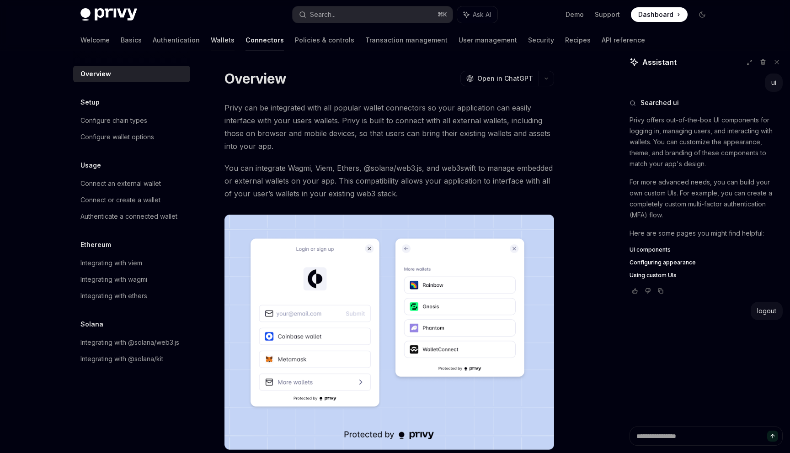
click at [211, 41] on link "Wallets" at bounding box center [223, 40] width 24 height 22
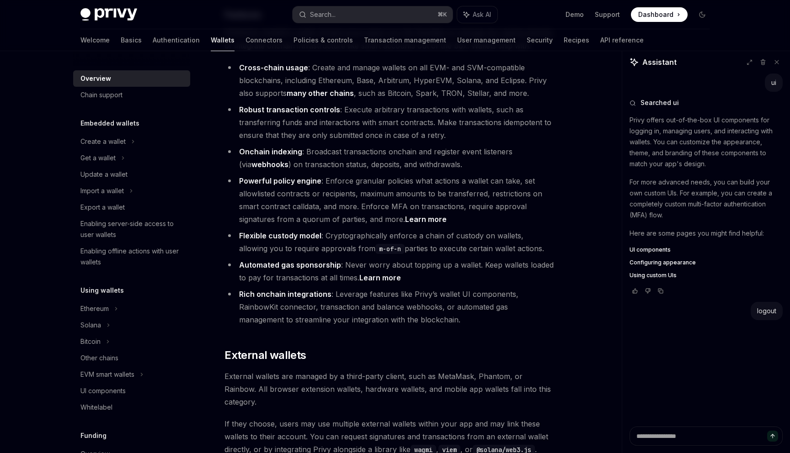
scroll to position [1366, 0]
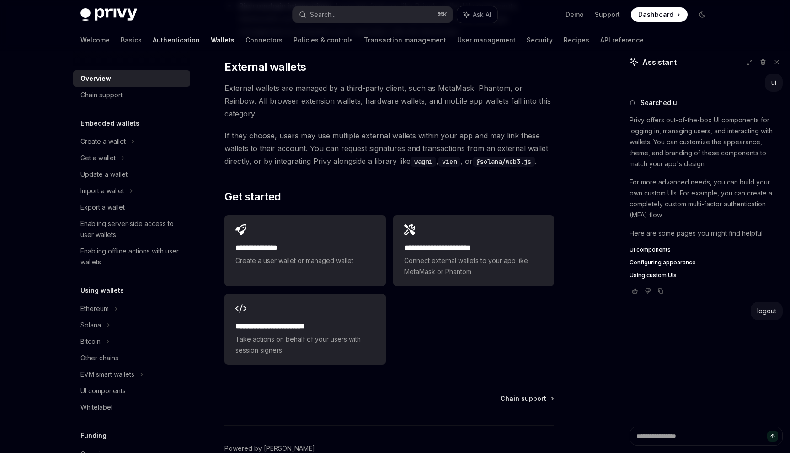
click at [153, 41] on link "Authentication" at bounding box center [176, 40] width 47 height 22
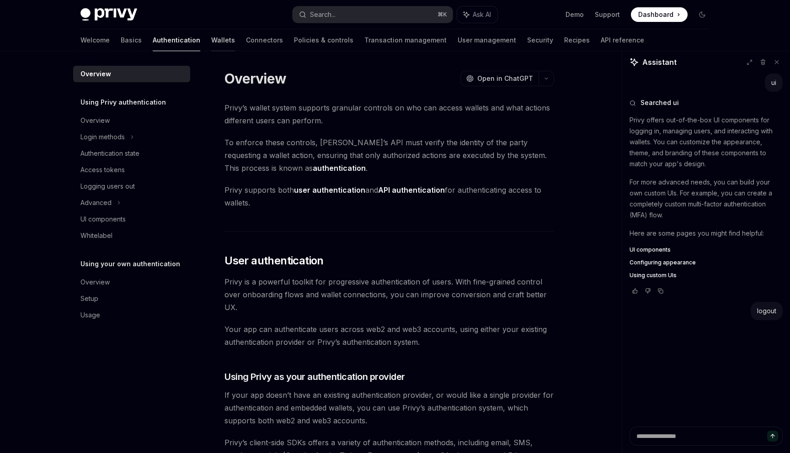
click at [211, 43] on link "Wallets" at bounding box center [223, 40] width 24 height 22
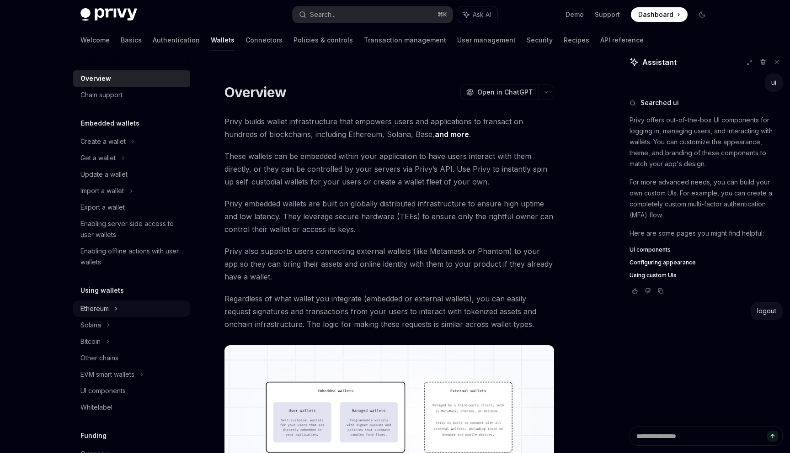
click at [102, 307] on div "Ethereum" at bounding box center [94, 308] width 28 height 11
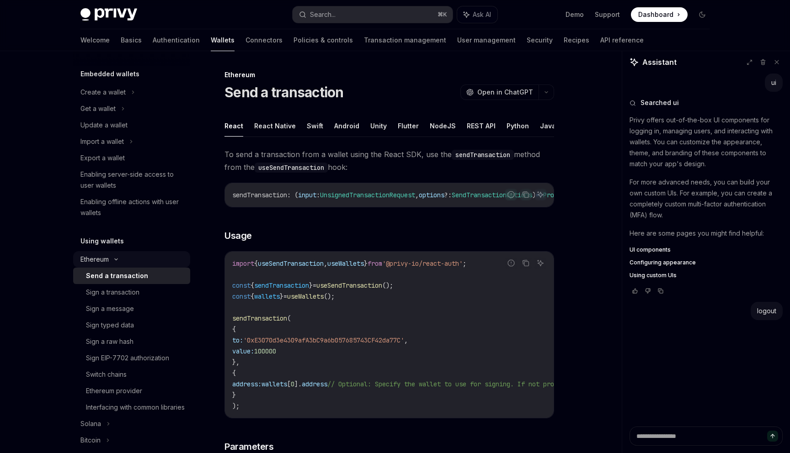
scroll to position [54, 0]
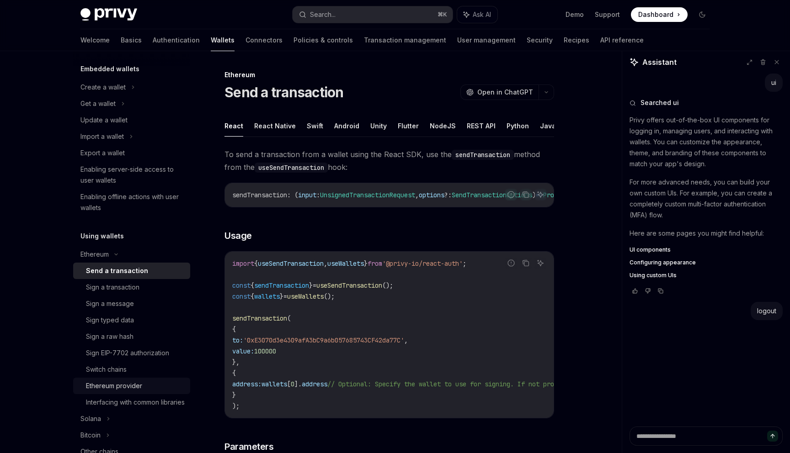
click at [115, 391] on div "Ethereum provider" at bounding box center [114, 386] width 56 height 11
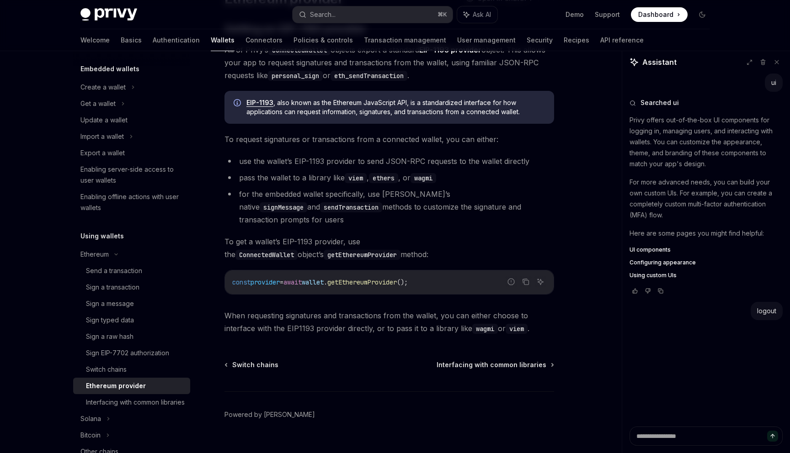
scroll to position [98, 0]
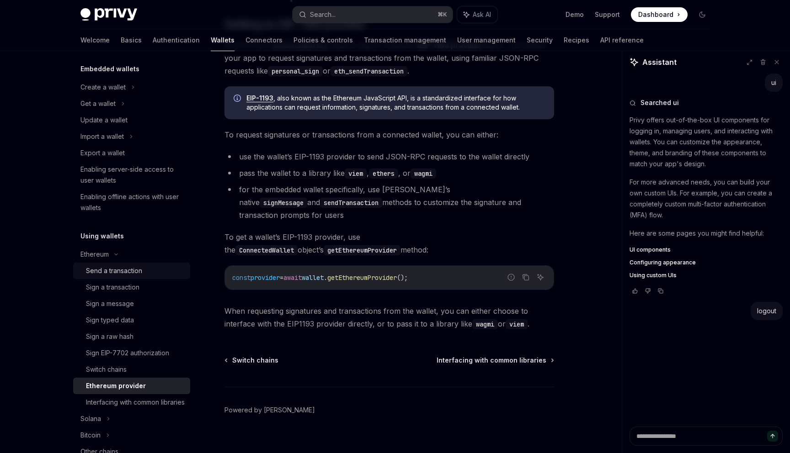
click at [132, 276] on link "Send a transaction" at bounding box center [131, 271] width 117 height 16
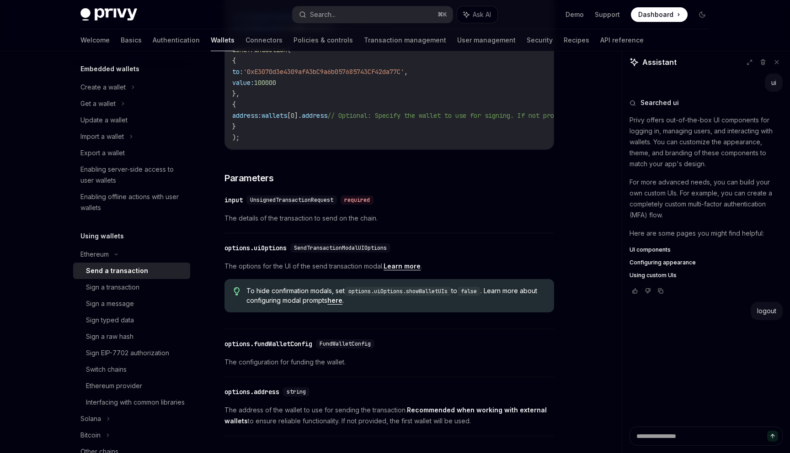
scroll to position [269, 0]
click at [154, 286] on div "Sign a transaction" at bounding box center [135, 287] width 99 height 11
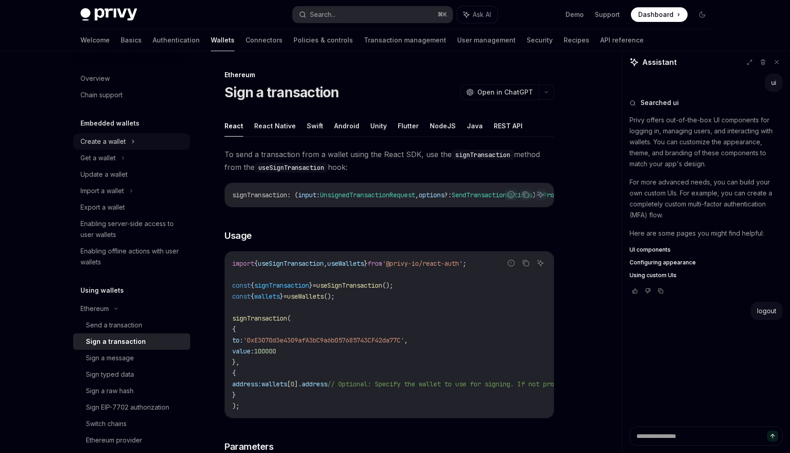
click at [120, 140] on div "Create a wallet" at bounding box center [102, 141] width 45 height 11
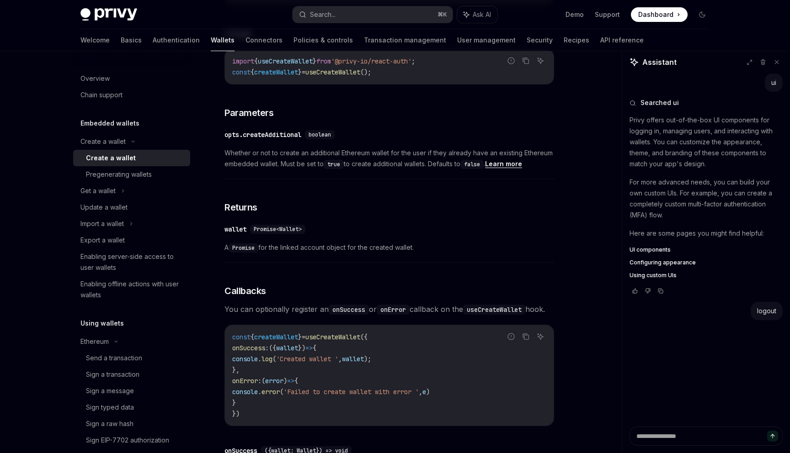
scroll to position [447, 0]
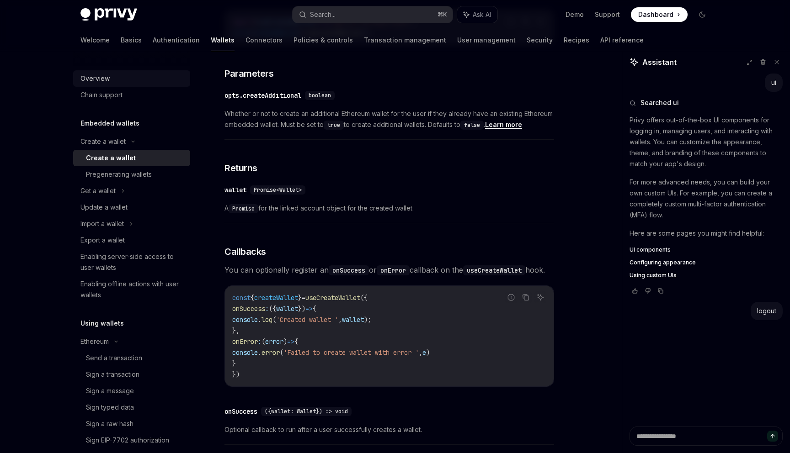
click at [105, 80] on div "Overview" at bounding box center [94, 78] width 29 height 11
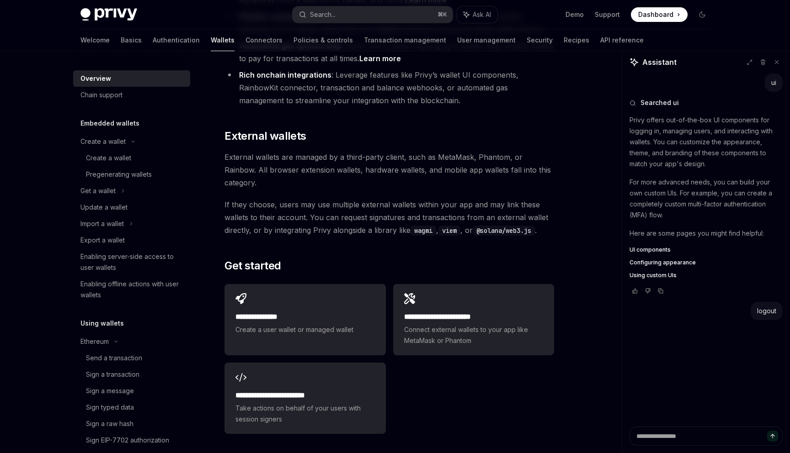
scroll to position [1366, 0]
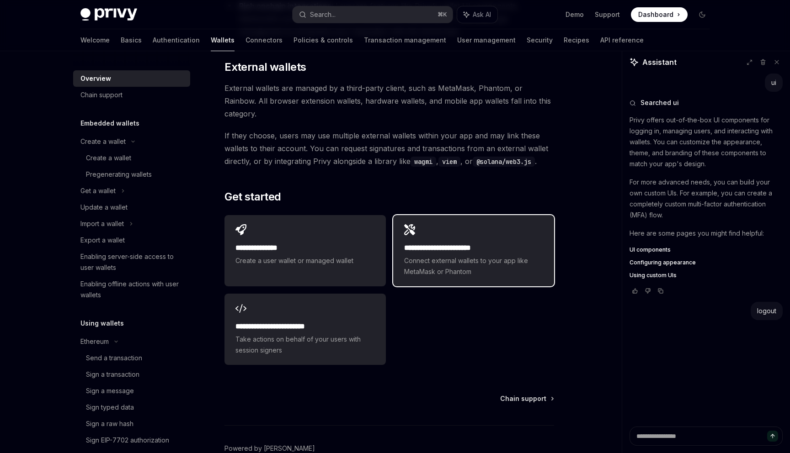
click at [419, 255] on span "Connect external wallets to your app like MetaMask or Phantom" at bounding box center [473, 266] width 139 height 22
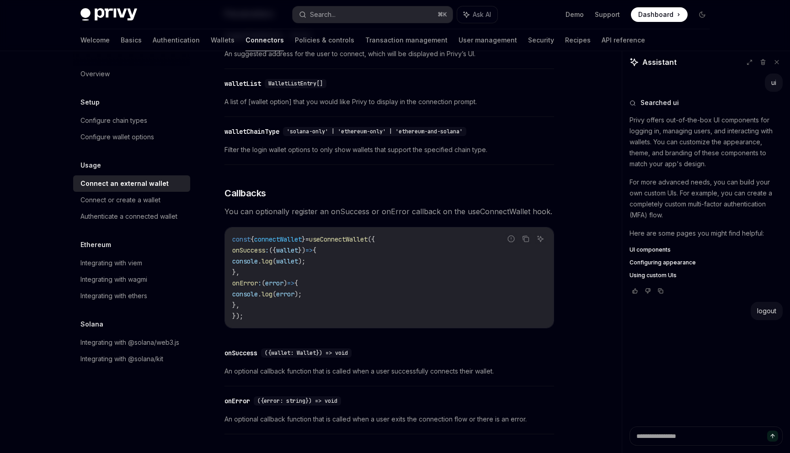
scroll to position [548, 0]
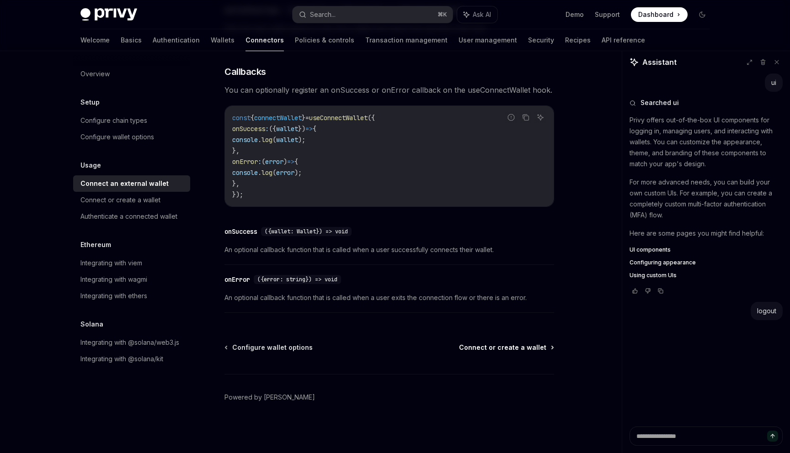
click at [479, 351] on span "Connect or create a wallet" at bounding box center [502, 347] width 87 height 9
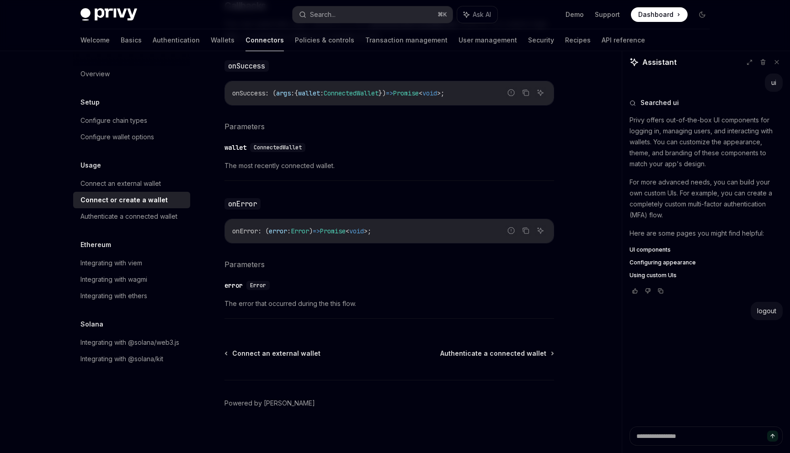
scroll to position [558, 0]
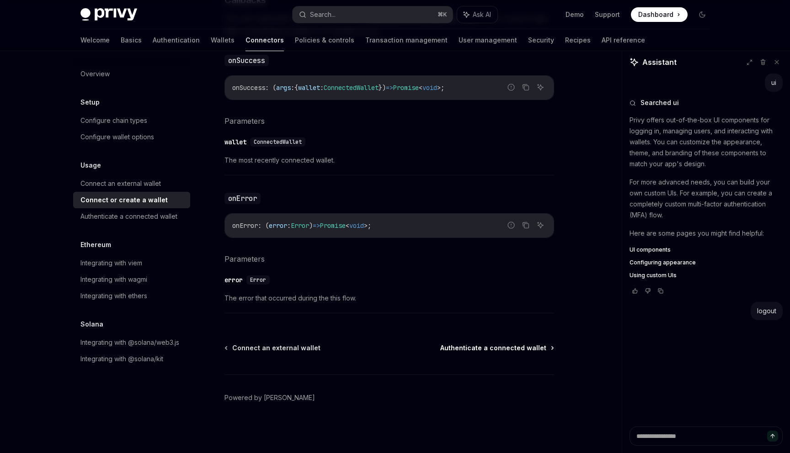
click at [452, 349] on span "Authenticate a connected wallet" at bounding box center [493, 348] width 106 height 9
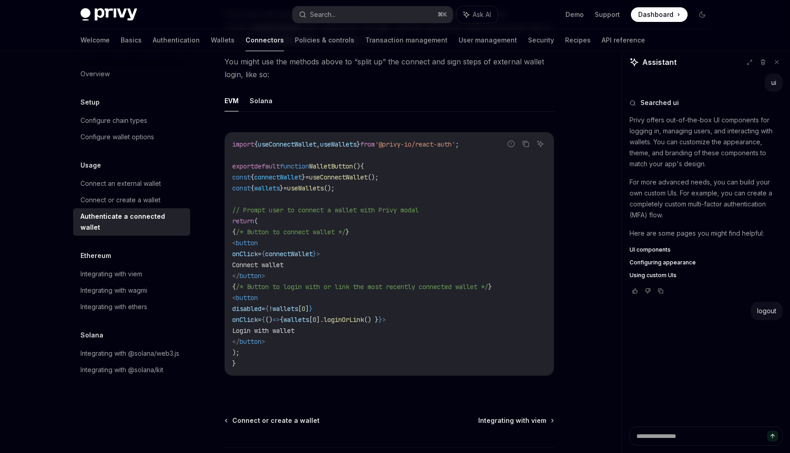
scroll to position [506, 0]
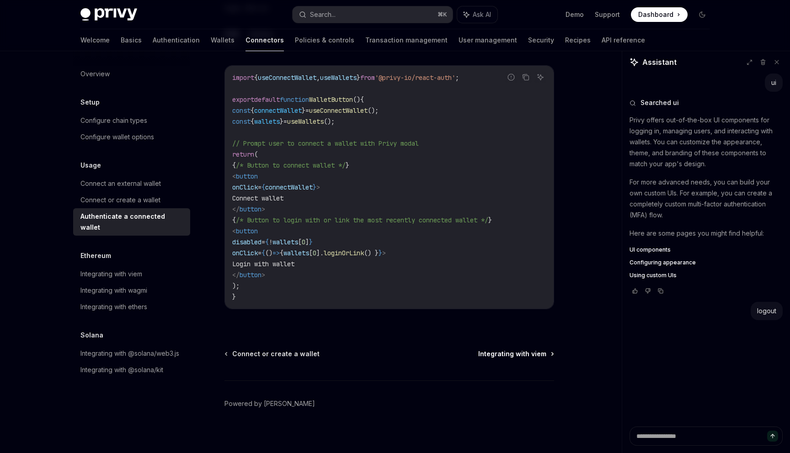
click at [484, 350] on span "Integrating with viem" at bounding box center [512, 354] width 68 height 9
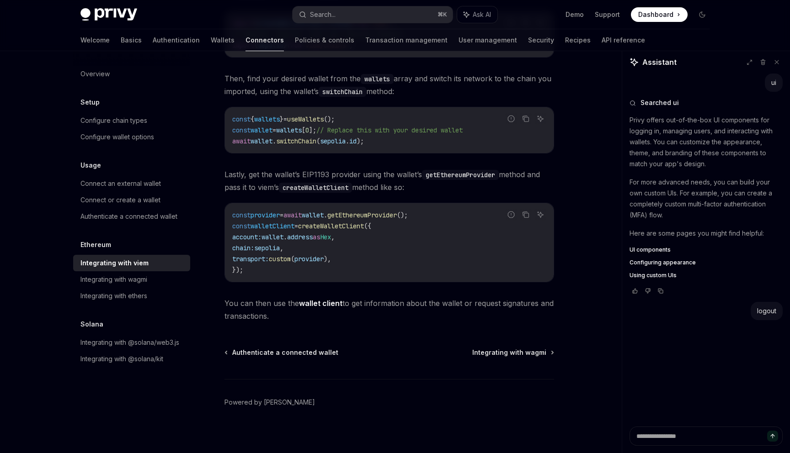
scroll to position [187, 0]
click at [487, 356] on span "Integrating with wagmi" at bounding box center [509, 352] width 74 height 9
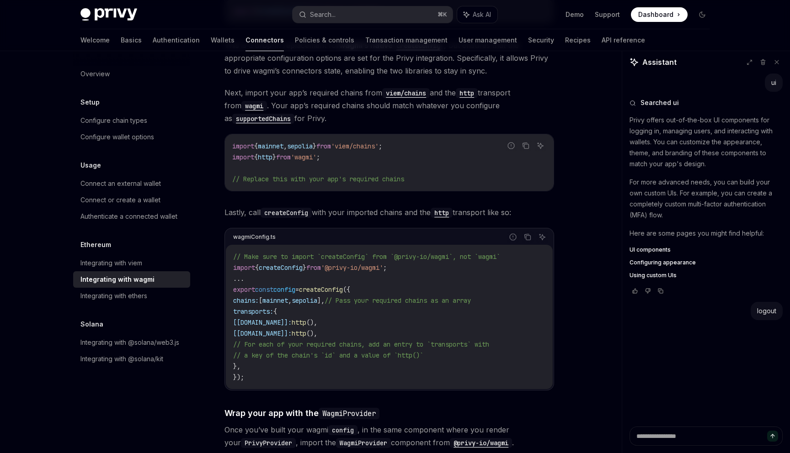
scroll to position [1017, 0]
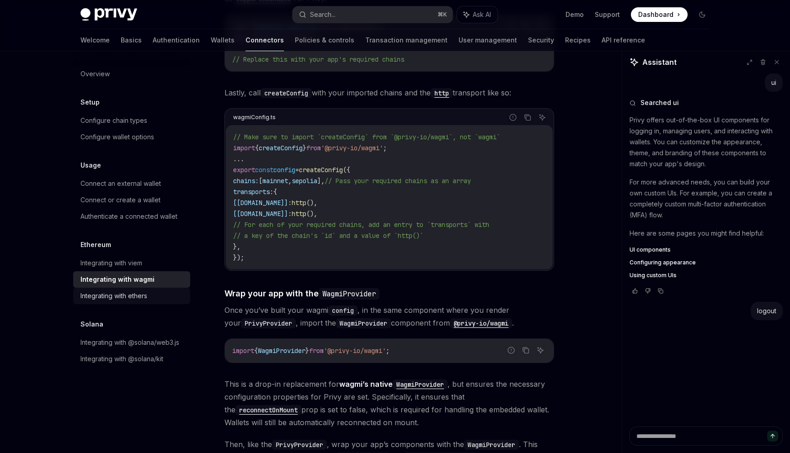
click at [127, 294] on div "Integrating with ethers" at bounding box center [113, 296] width 67 height 11
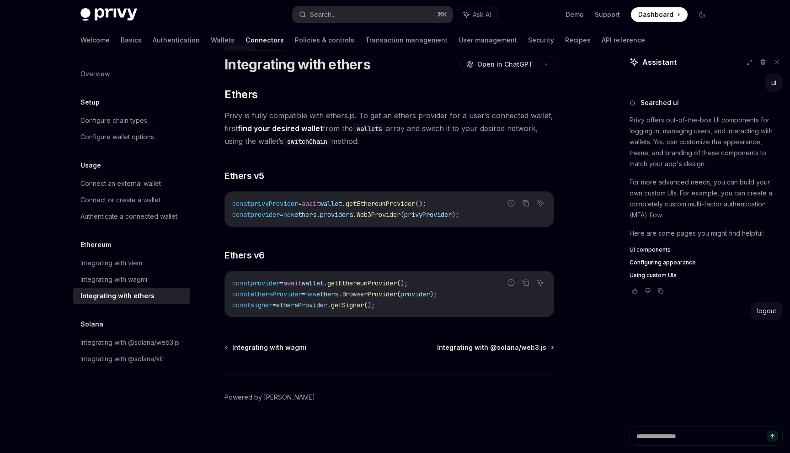
scroll to position [28, 0]
click at [404, 313] on div "const provider = await wallet . getEthereumProvider (); const ethersProvider = …" at bounding box center [389, 294] width 329 height 46
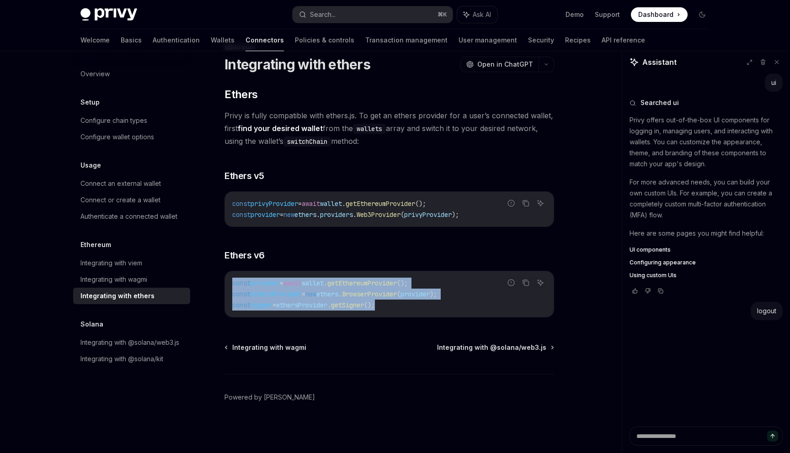
drag, startPoint x: 395, startPoint y: 310, endPoint x: 228, endPoint y: 287, distance: 168.9
click at [228, 287] on div "const provider = await wallet . getEthereumProvider (); const ethersProvider = …" at bounding box center [389, 294] width 329 height 46
click at [117, 270] on link "Integrating with viem" at bounding box center [131, 263] width 117 height 16
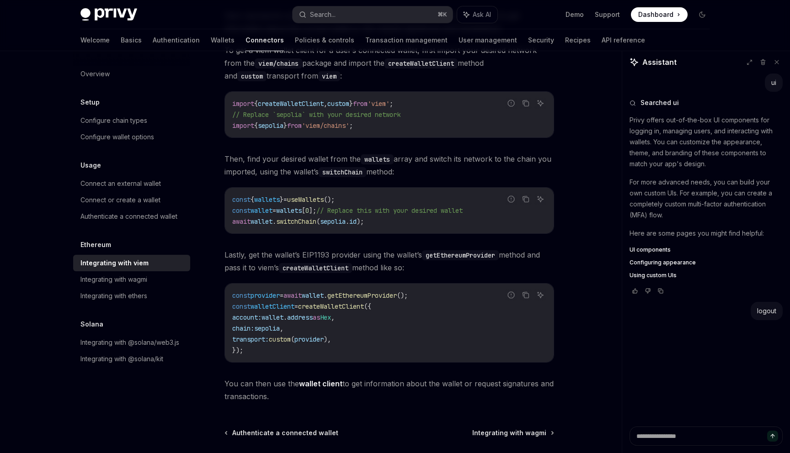
scroll to position [122, 0]
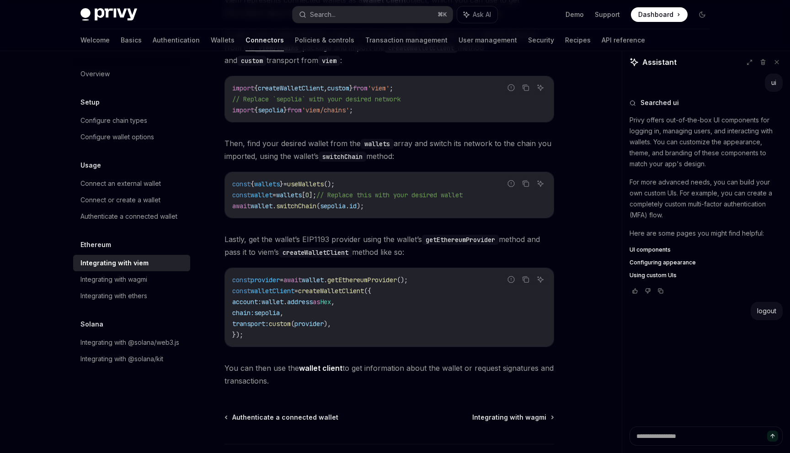
click at [259, 333] on code "const provider = await wallet . getEthereumProvider (); const walletClient = cr…" at bounding box center [389, 308] width 314 height 66
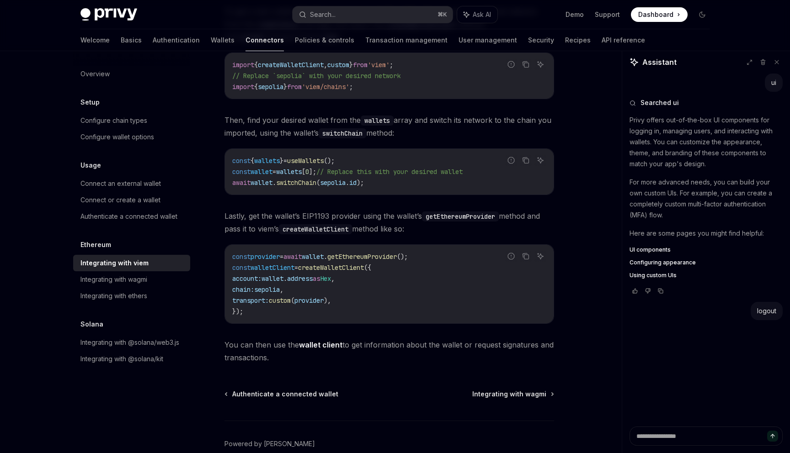
click at [292, 261] on code "const provider = await wallet . getEthereumProvider (); const walletClient = cr…" at bounding box center [389, 284] width 314 height 66
click at [360, 289] on code "const provider = await wallet . getEthereumProvider (); const walletClient = cr…" at bounding box center [389, 284] width 314 height 66
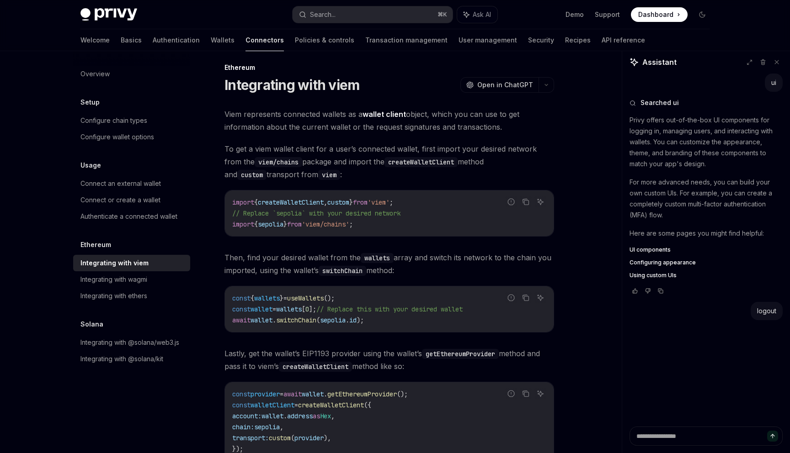
scroll to position [46, 0]
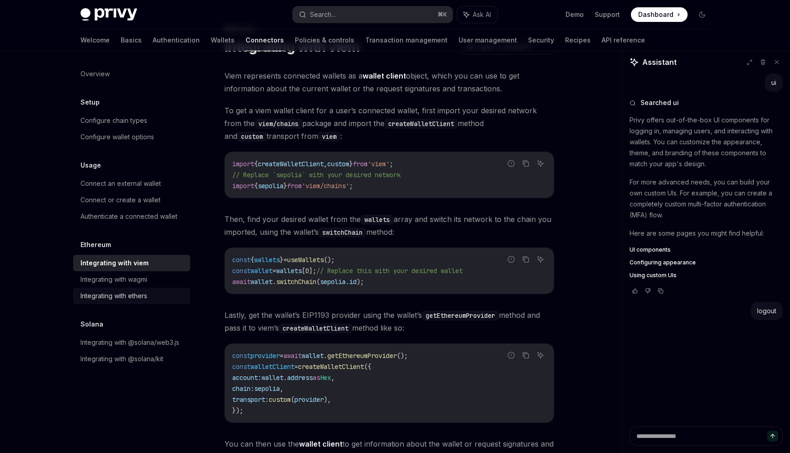
click at [160, 297] on div "Integrating with ethers" at bounding box center [132, 296] width 104 height 11
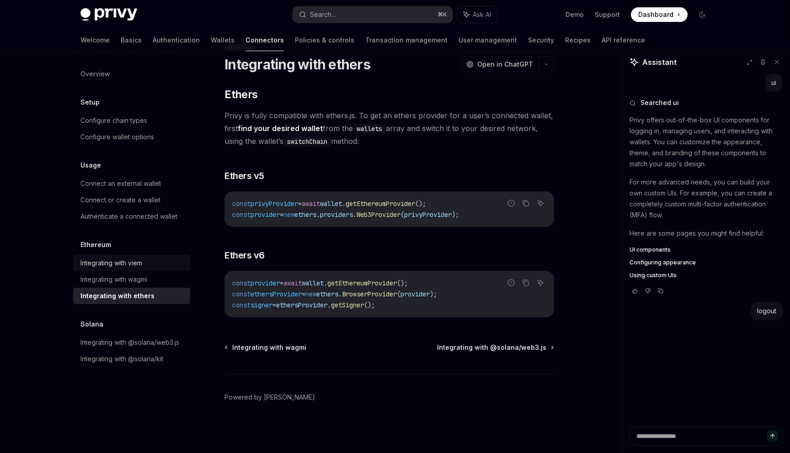
scroll to position [28, 0]
click at [149, 263] on div "Integrating with viem" at bounding box center [132, 263] width 104 height 11
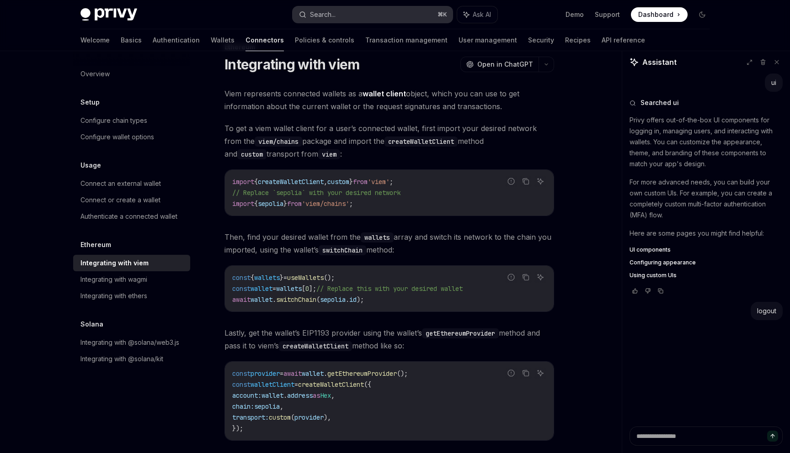
scroll to position [60, 0]
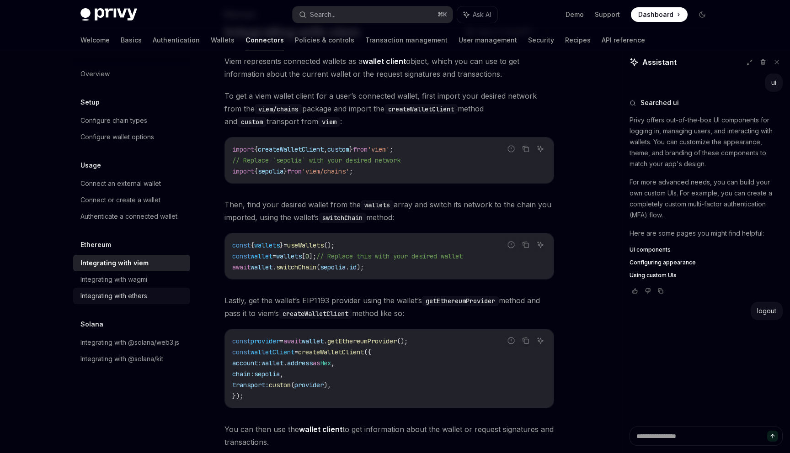
click at [138, 293] on div "Integrating with ethers" at bounding box center [113, 296] width 67 height 11
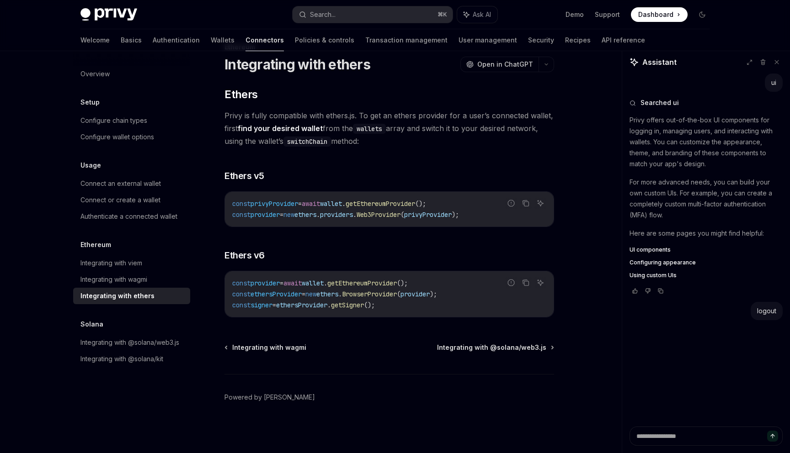
click at [327, 285] on span "." at bounding box center [326, 283] width 4 height 8
click at [332, 294] on span "ethers" at bounding box center [327, 294] width 22 height 8
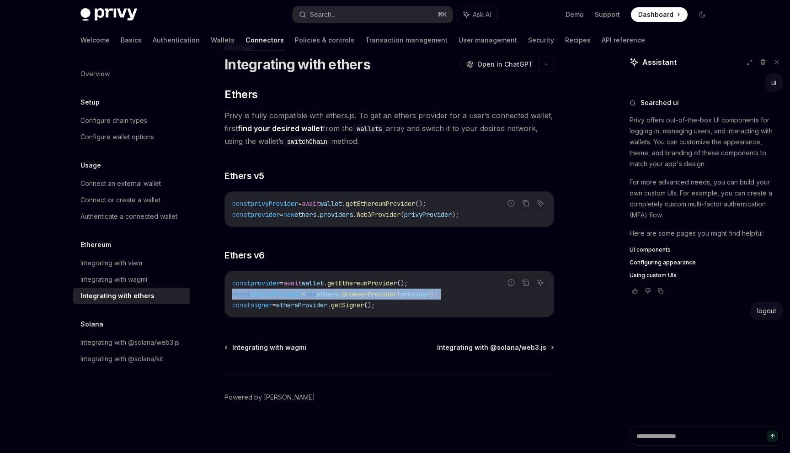
click at [332, 294] on span "ethers" at bounding box center [327, 294] width 22 height 8
click at [350, 321] on div "Ethereum Integrating with ethers OpenAI Open in ChatGPT OpenAI Open in ChatGPT …" at bounding box center [303, 248] width 505 height 412
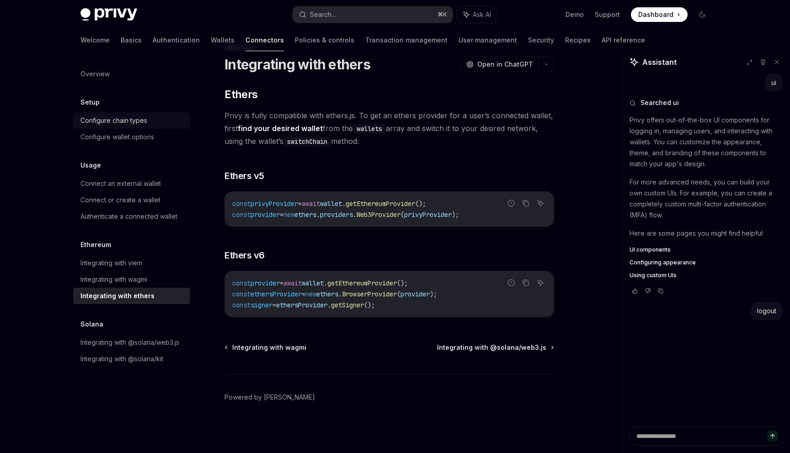
click at [140, 124] on div "Configure chain types" at bounding box center [113, 120] width 67 height 11
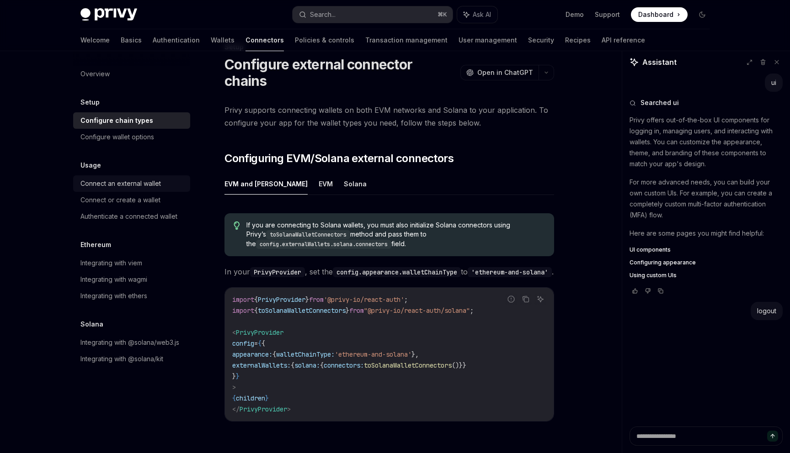
click at [129, 184] on div "Connect an external wallet" at bounding box center [120, 183] width 80 height 11
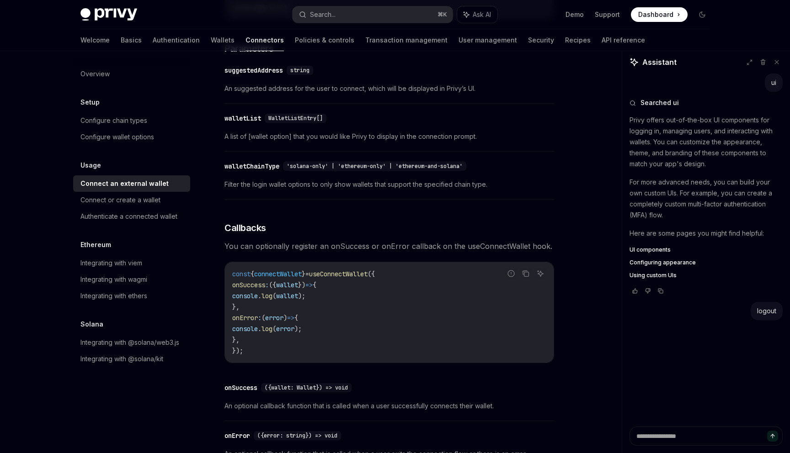
scroll to position [391, 0]
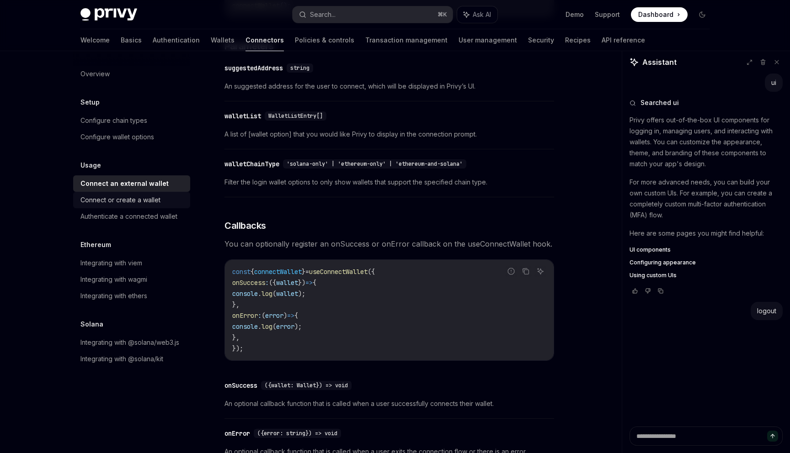
click at [131, 203] on div "Connect or create a wallet" at bounding box center [120, 200] width 80 height 11
type textarea "*"
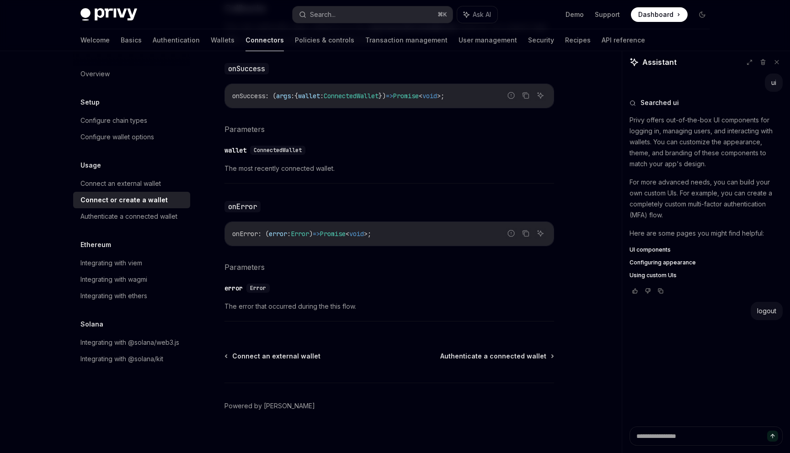
scroll to position [558, 0]
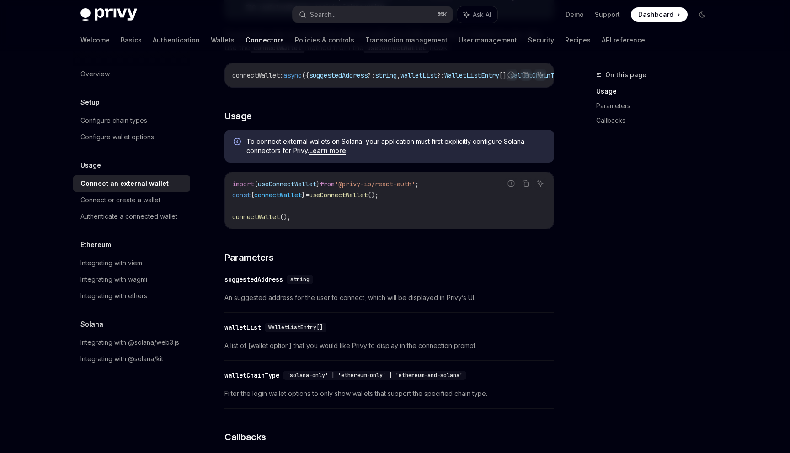
scroll to position [27, 0]
